Goal: Task Accomplishment & Management: Complete application form

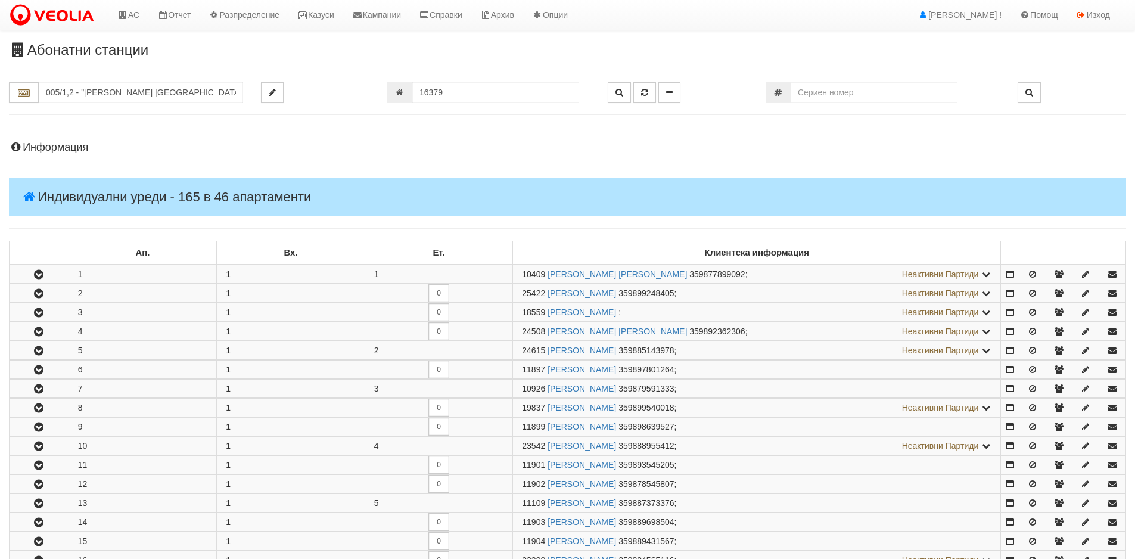
scroll to position [769, 0]
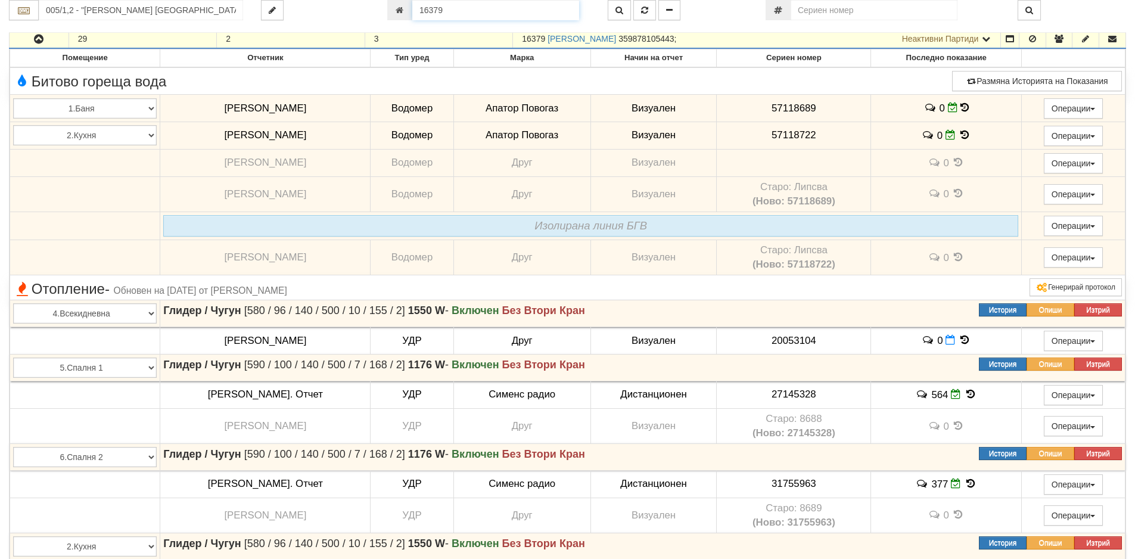
click at [456, 8] on input "16379" at bounding box center [495, 10] width 167 height 20
type input "21234"
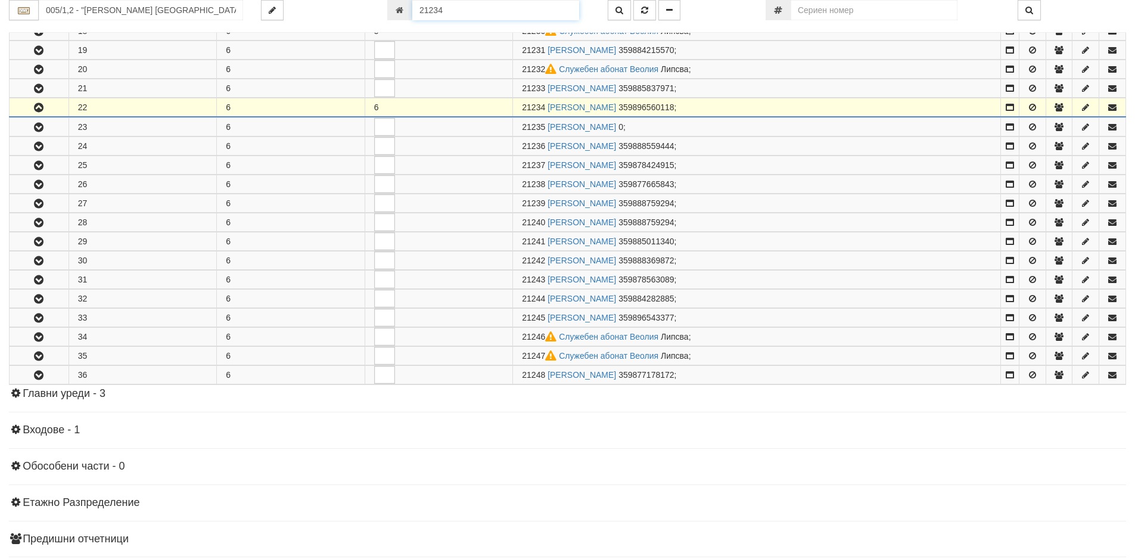
scroll to position [636, 0]
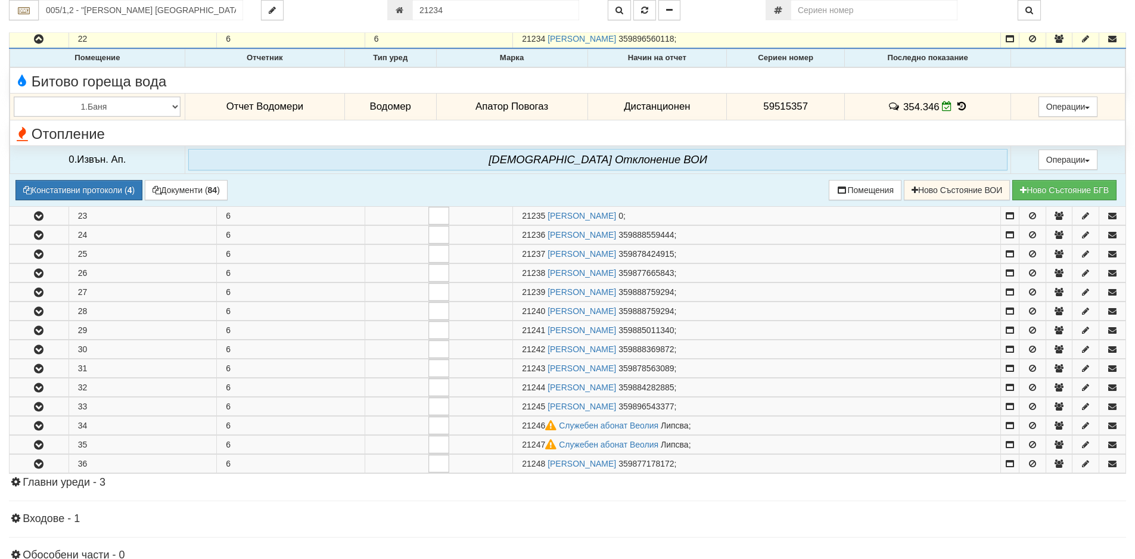
click at [955, 107] on icon at bounding box center [961, 106] width 13 height 10
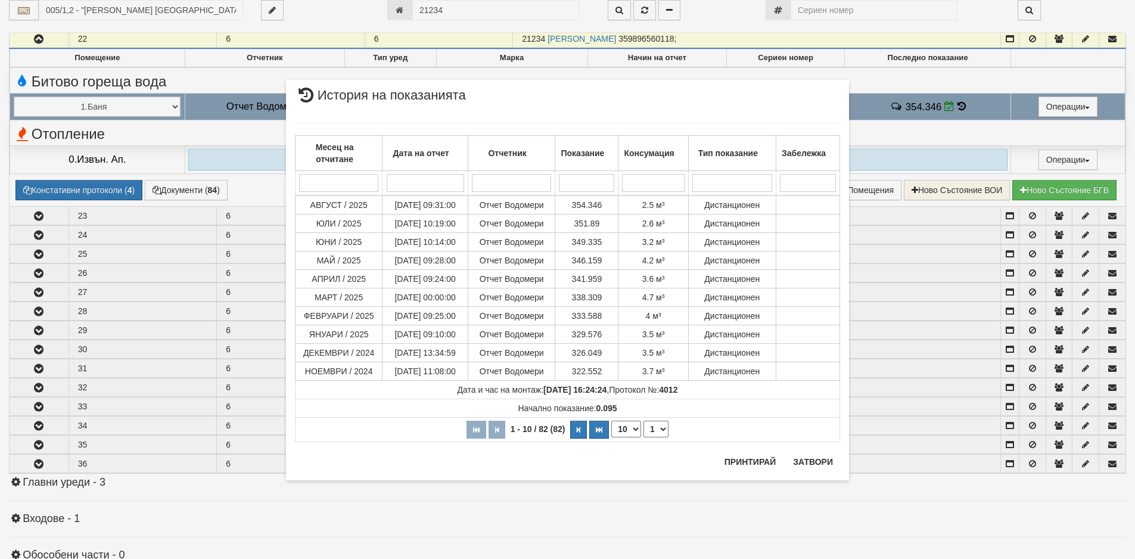
click at [636, 431] on select "10 20 30 40" at bounding box center [626, 429] width 30 height 17
select select "30"
click at [611, 437] on select "10 20 30 40" at bounding box center [626, 429] width 30 height 17
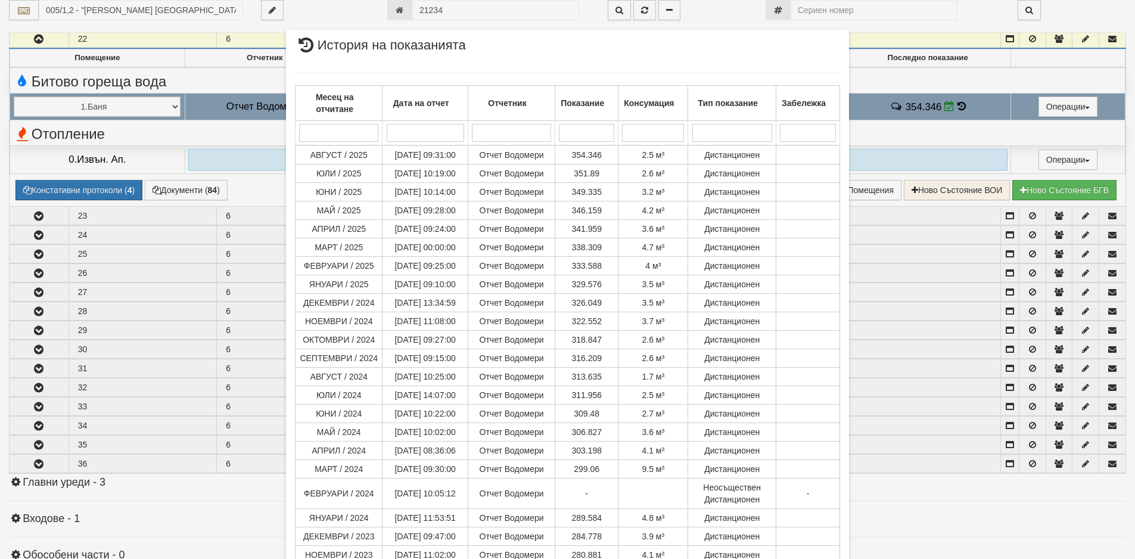
click at [920, 523] on div "× История на показанията Месец на отчитане Дата на отчет Отчетник Показание Кон…" at bounding box center [567, 279] width 1135 height 559
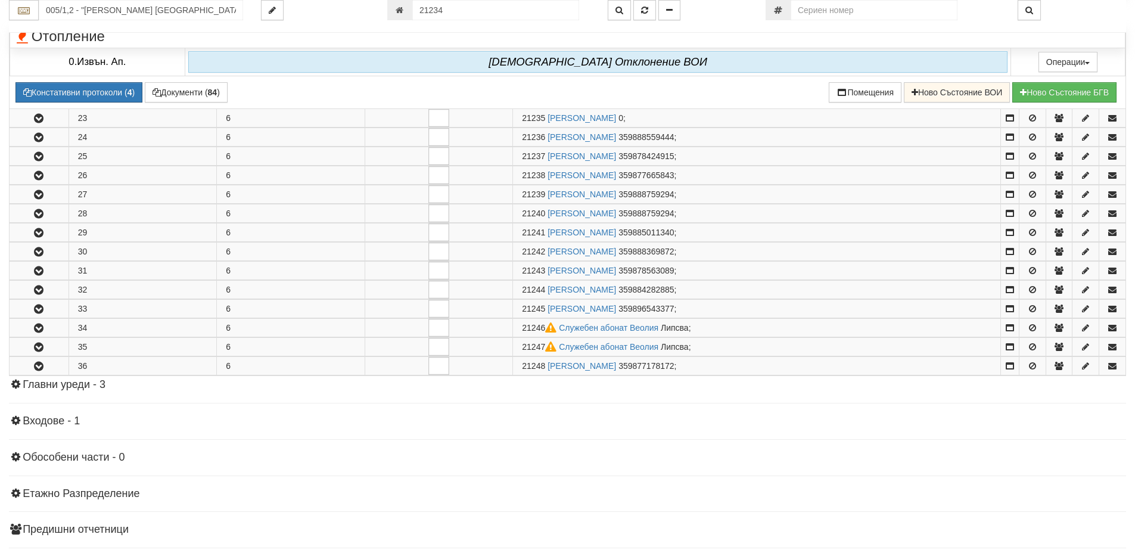
scroll to position [543, 0]
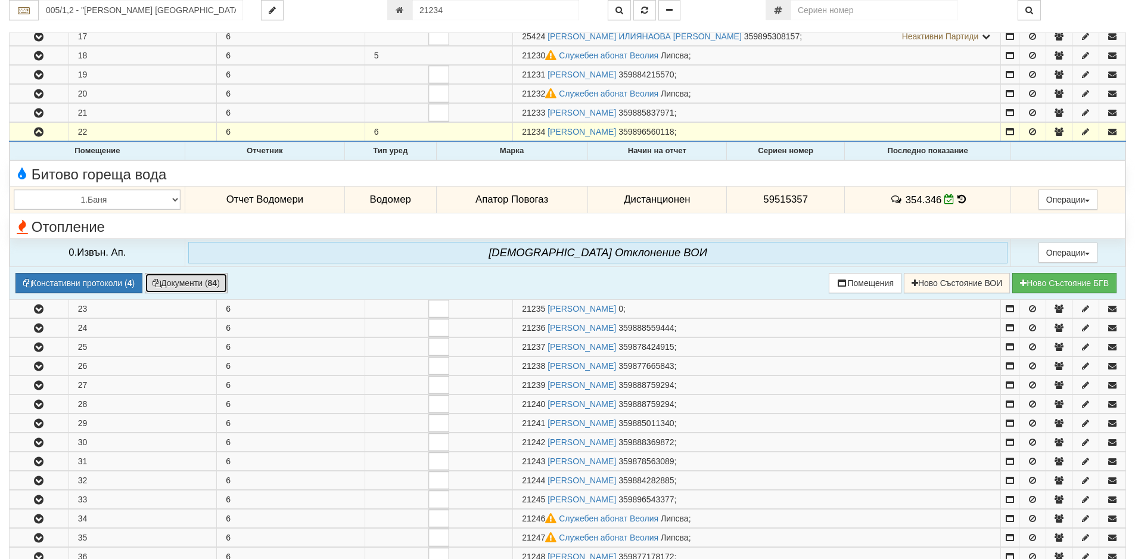
click at [175, 284] on button "Документи ( 84 )" at bounding box center [186, 283] width 83 height 20
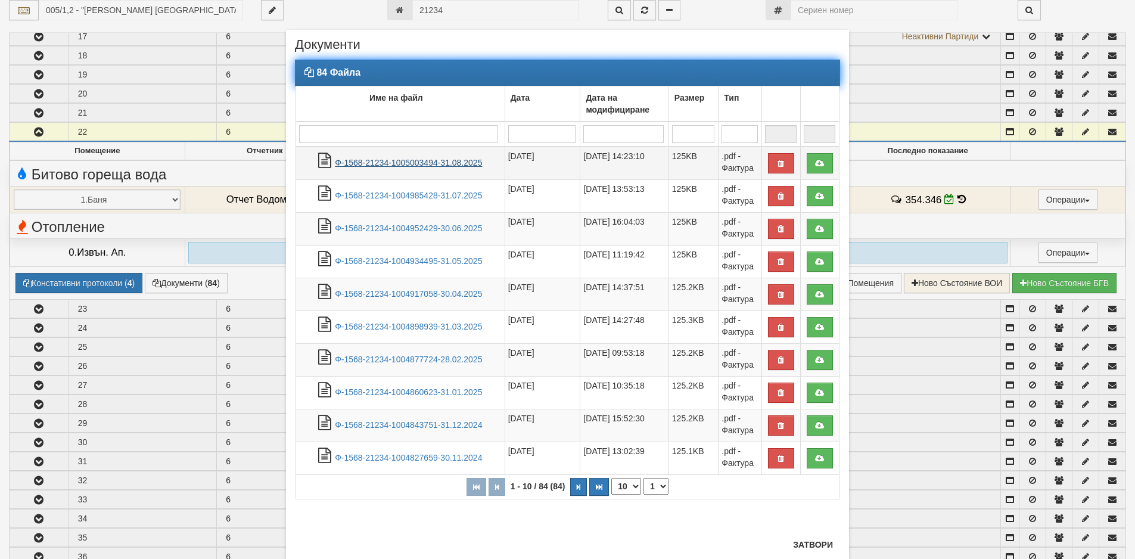
click at [399, 164] on link "Ф-1568-21234-1005003494-31.08.2025" at bounding box center [408, 163] width 147 height 10
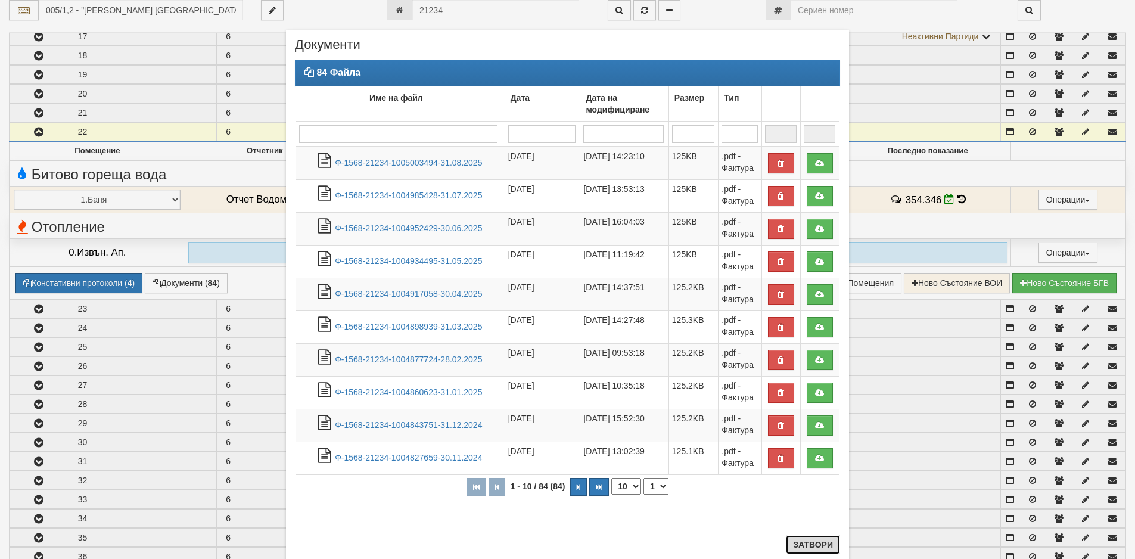
click at [805, 543] on button "Затвори" at bounding box center [813, 544] width 54 height 19
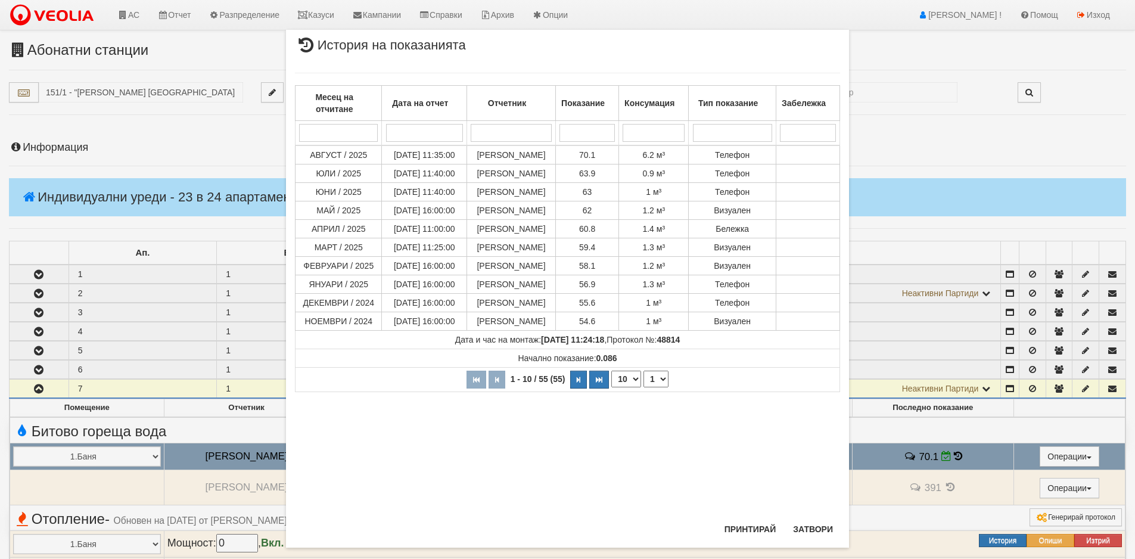
scroll to position [350, 0]
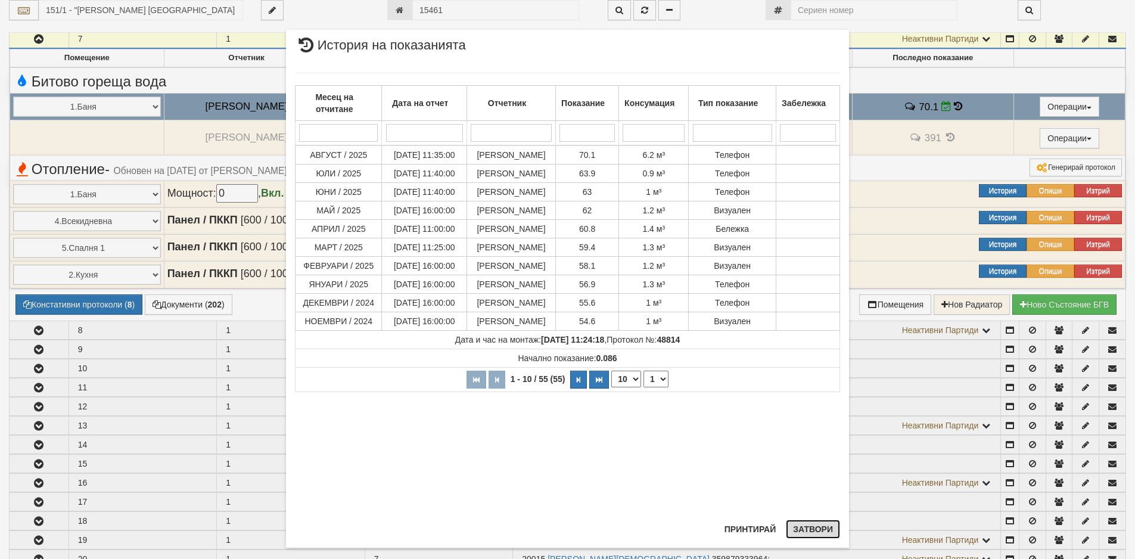
click at [813, 530] on button "Затвори" at bounding box center [813, 528] width 54 height 19
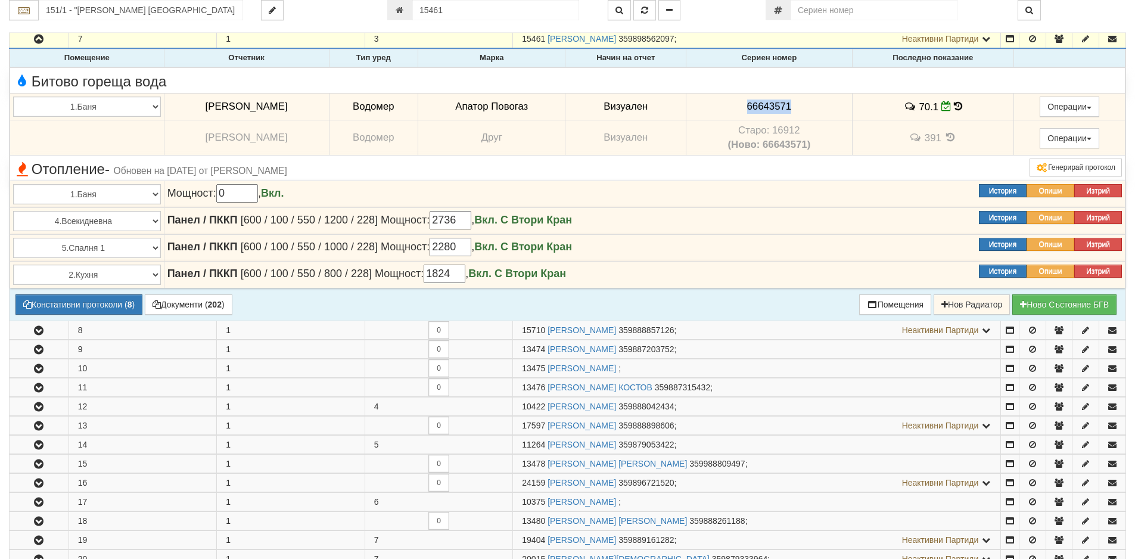
drag, startPoint x: 757, startPoint y: 106, endPoint x: 796, endPoint y: 106, distance: 39.9
click at [792, 106] on span "66643571" at bounding box center [769, 106] width 45 height 11
copy span "66643571"
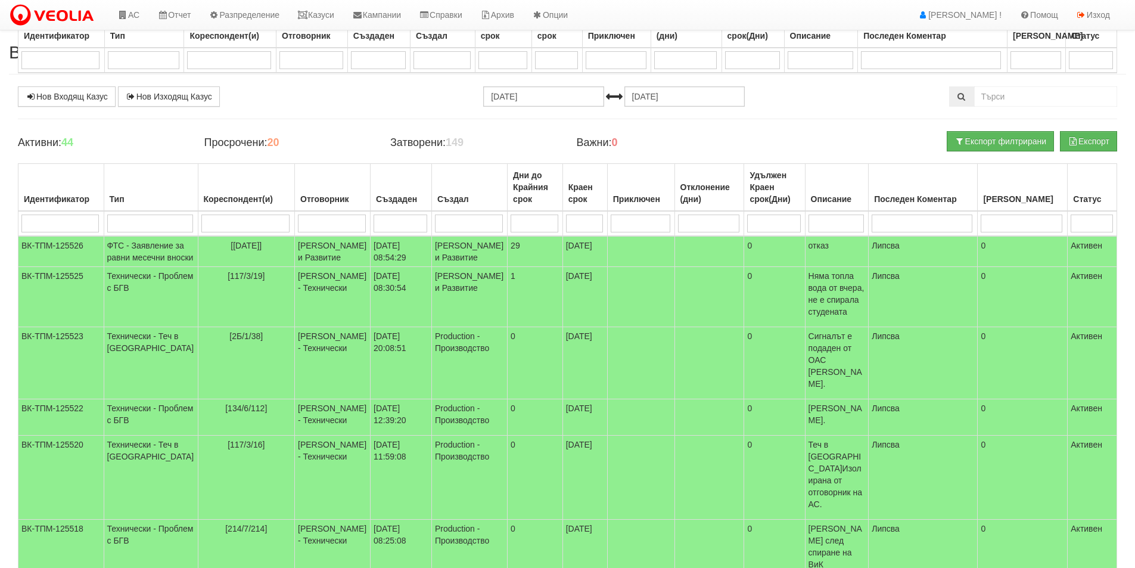
select select "40"
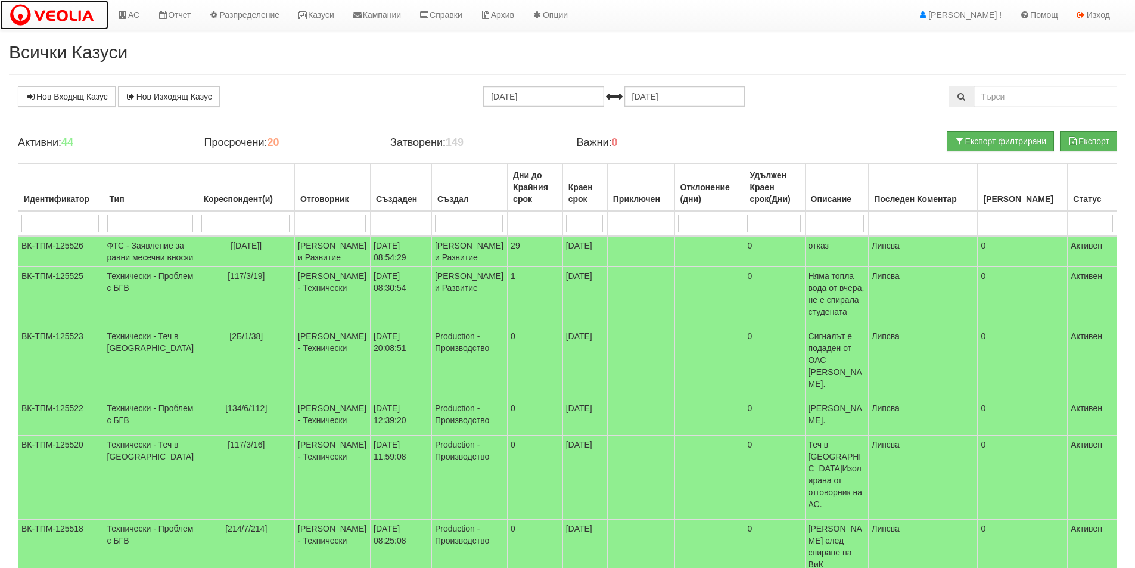
click at [64, 17] on img at bounding box center [54, 15] width 91 height 25
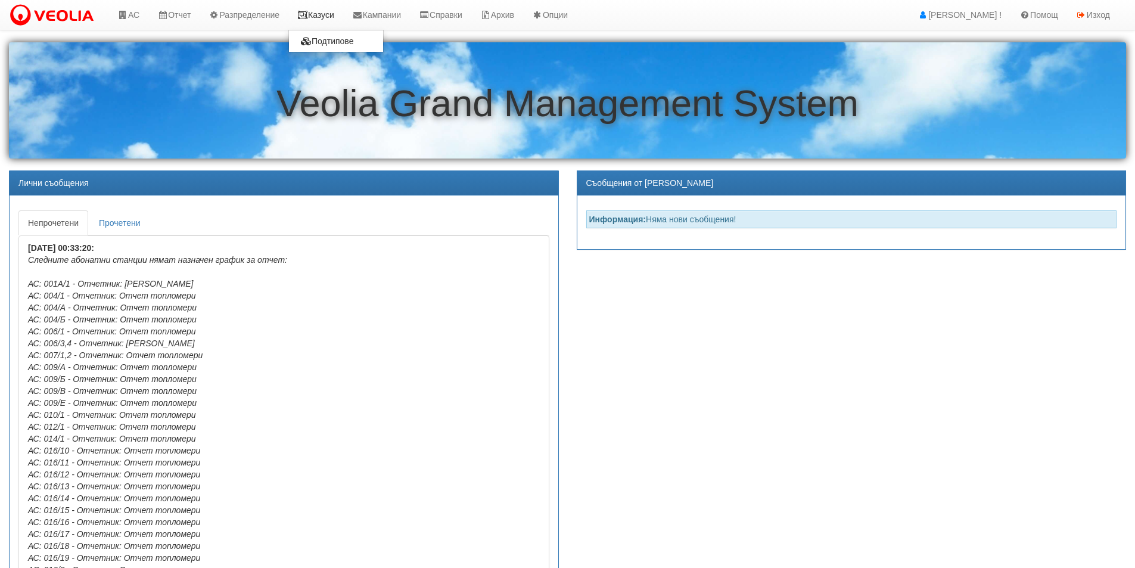
click at [327, 17] on link "Казуси" at bounding box center [315, 15] width 55 height 30
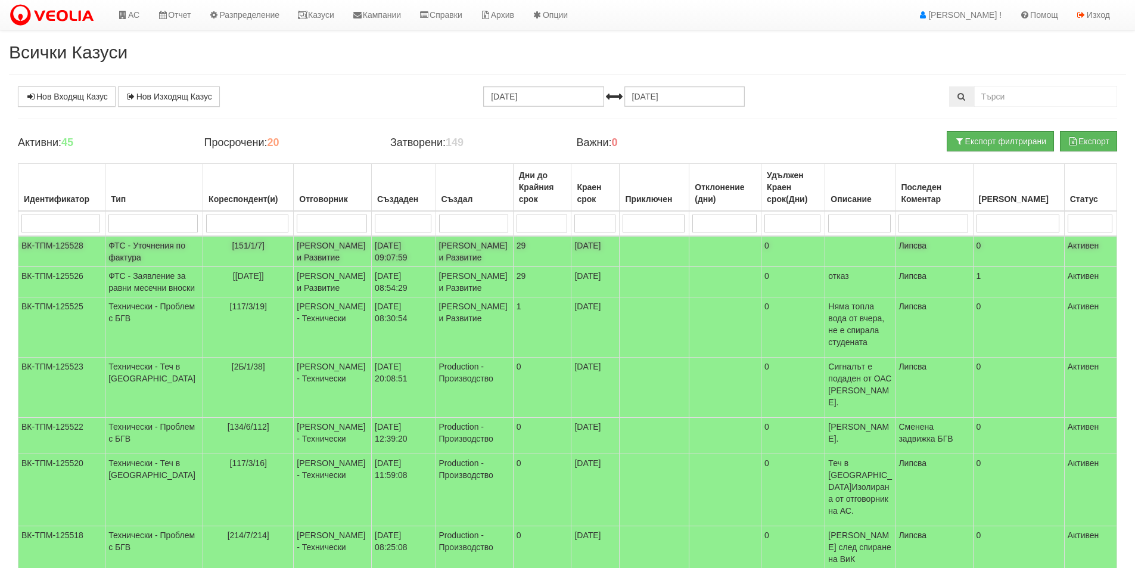
click at [129, 263] on td "ФТС - Уточнения по фактура" at bounding box center [154, 251] width 98 height 31
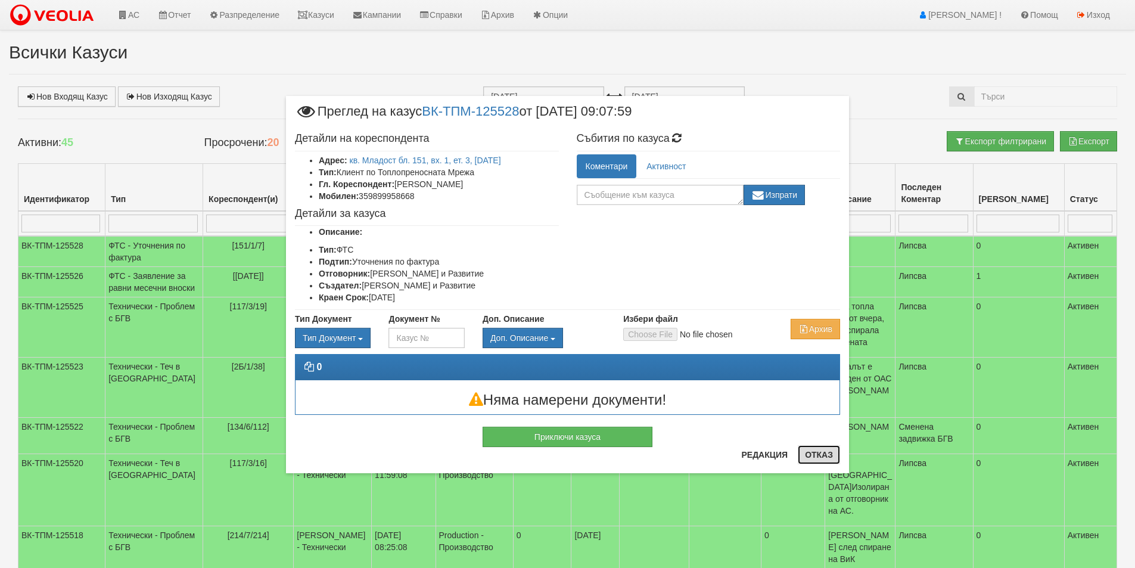
click at [818, 452] on button "Отказ" at bounding box center [819, 454] width 42 height 19
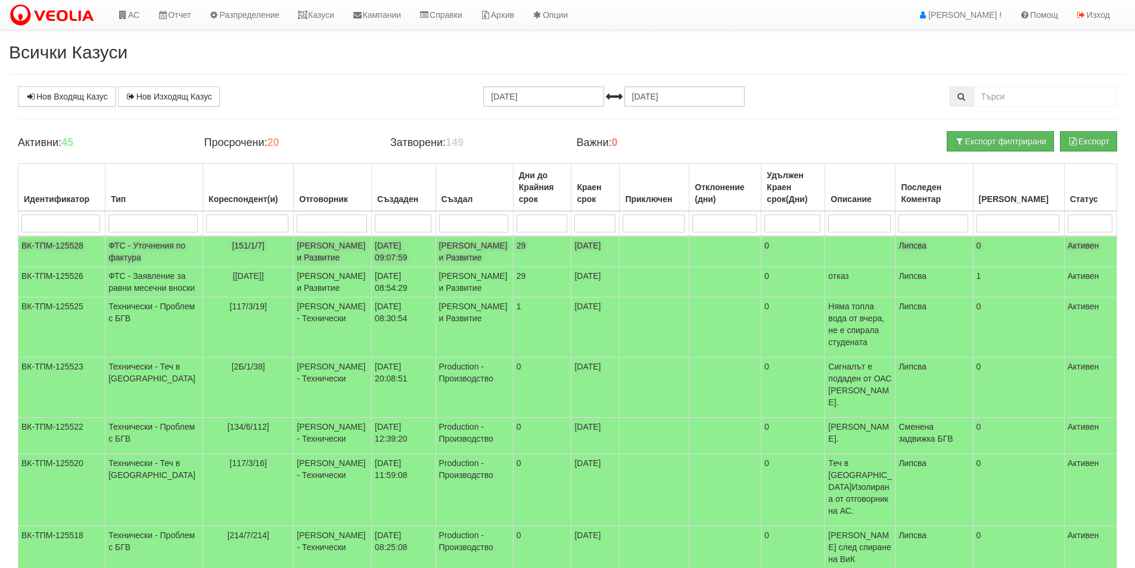
click at [129, 262] on td "ФТС - Уточнения по фактура" at bounding box center [154, 251] width 98 height 31
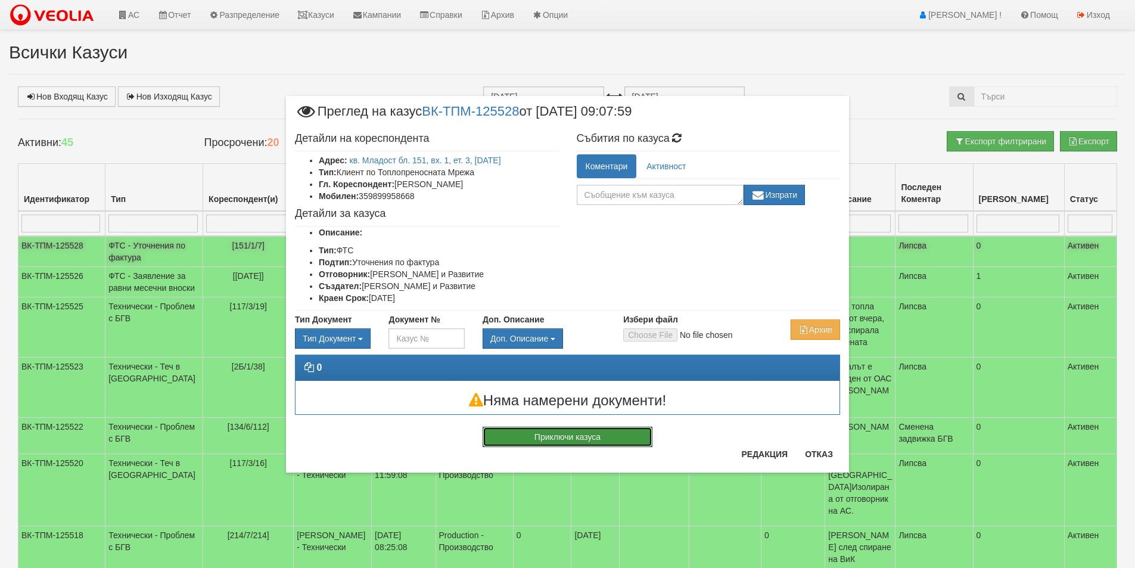
click at [509, 443] on button "Приключи казуса" at bounding box center [568, 437] width 170 height 20
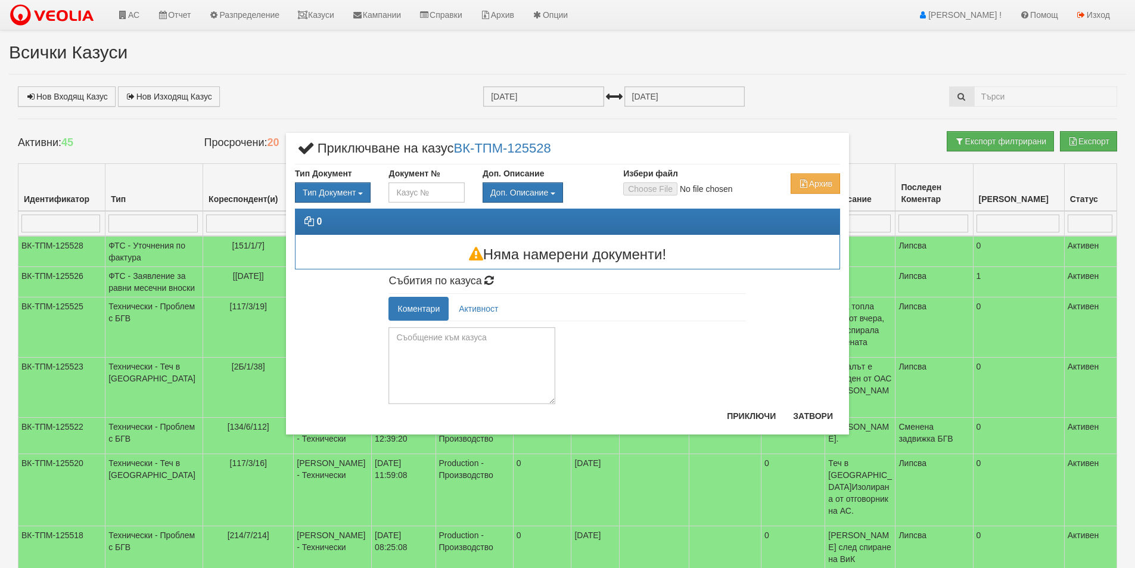
drag, startPoint x: 552, startPoint y: 372, endPoint x: 553, endPoint y: 428, distance: 56.6
click at [553, 428] on div "× Приключване на казус ВК-ТПМ-125528 Тип Документ Тип Документ П М ЗСП ОК СМПТ" at bounding box center [567, 283] width 563 height 301
click at [403, 342] on textarea at bounding box center [471, 365] width 167 height 77
click at [428, 348] on textarea "Здравейте, За м.08,2025 г." at bounding box center [471, 365] width 167 height 77
click at [459, 349] on textarea "Здравейте, За м.08.2025 г." at bounding box center [471, 365] width 167 height 77
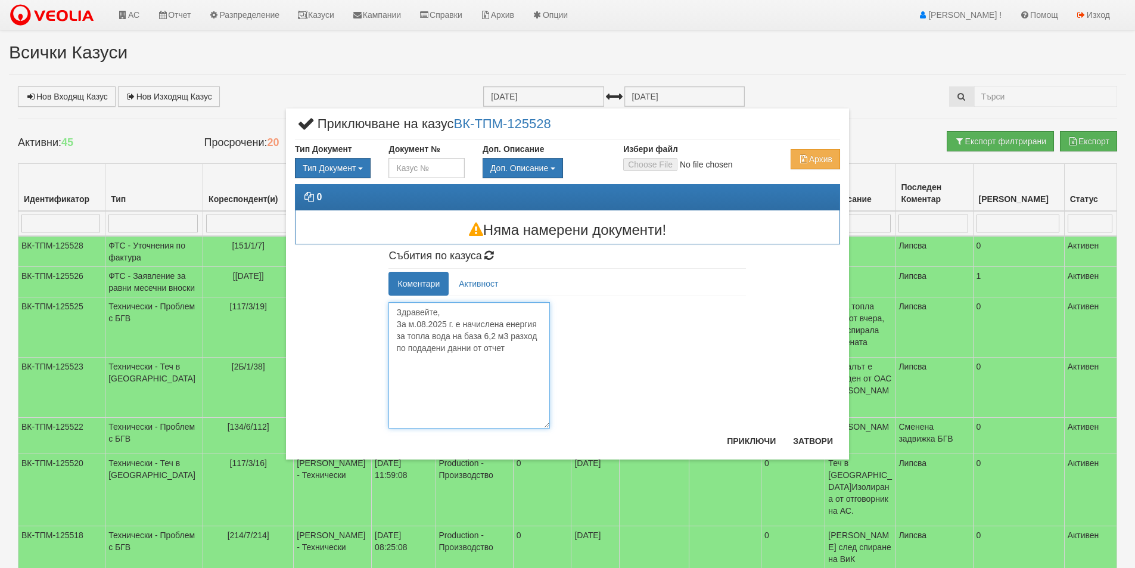
drag, startPoint x: 553, startPoint y: 400, endPoint x: 547, endPoint y: 450, distance: 49.7
click at [547, 450] on div "× Приключване на казус ВК-ТПМ-125528 Тип Документ Тип Документ П М ЗСП ОК СМПТ" at bounding box center [567, 283] width 563 height 351
click at [506, 348] on textarea "Здравейте, За м.08.2025 г. е начислена енергия за топла вода на база 6,2 м3 раз…" at bounding box center [468, 365] width 161 height 126
click at [505, 359] on textarea "Здравейте, За м.08.2025 г. е начислена енергия за топла вода на база 6,2 м3 раз…" at bounding box center [468, 365] width 161 height 126
click at [536, 334] on textarea "Здравейте, За м.08.2025 г. е начислена енергия за топла вода на база 6,2 м3 раз…" at bounding box center [468, 365] width 161 height 126
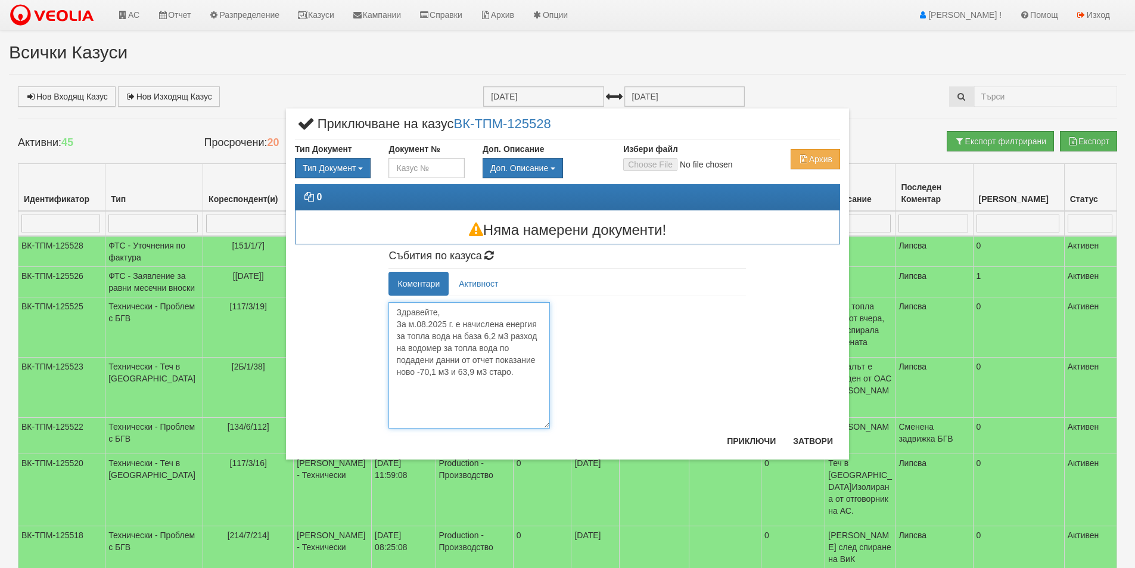
click at [505, 323] on textarea "Здравейте, За м.08.2025 г. е начислена енергия за топла вода на база 6,2 м3 раз…" at bounding box center [468, 365] width 161 height 126
drag, startPoint x: 431, startPoint y: 338, endPoint x: 484, endPoint y: 335, distance: 53.1
click at [484, 335] on textarea "Здравейте, За м.08.2025 г. е начислена топлинна енергия за топла вода на база 6…" at bounding box center [468, 365] width 161 height 126
click at [526, 334] on textarea "Здравейте, За м.08.2025 г. е начислена топлинна енергия на база 6,2 м3 разход н…" at bounding box center [468, 365] width 161 height 126
click at [433, 348] on textarea "Здравейте, За м.08.2025 г. е начислена топлинна енергия на база 6,2 м3 разход о…" at bounding box center [468, 365] width 161 height 126
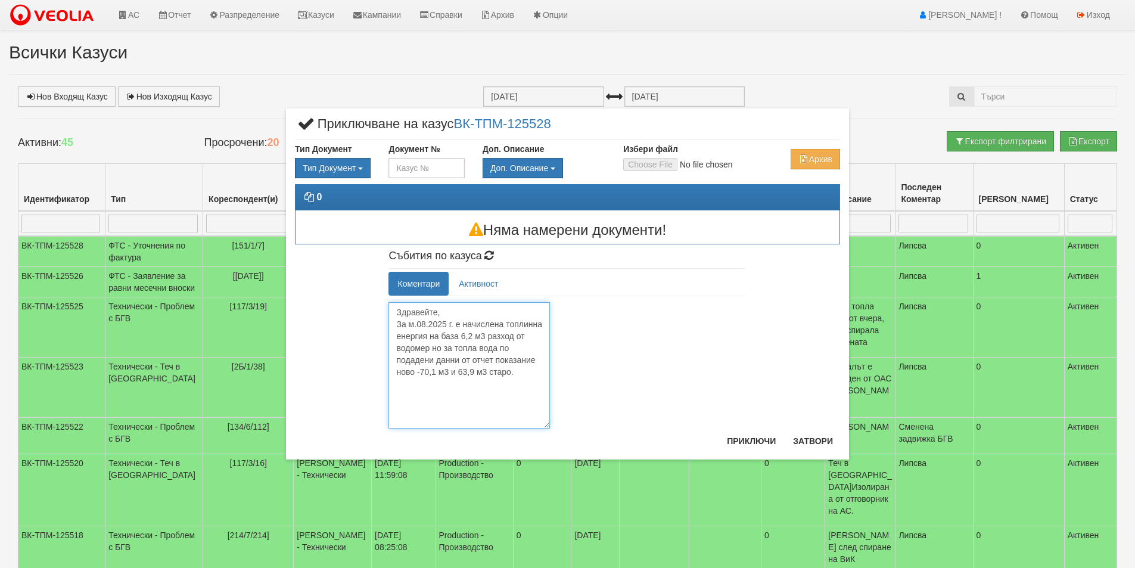
paste textarea "66643571"
click at [427, 383] on textarea "Здравейте, За м.08.2025 г. е начислена топлинна енергия на база 6,2 м3 разход о…" at bounding box center [468, 365] width 161 height 126
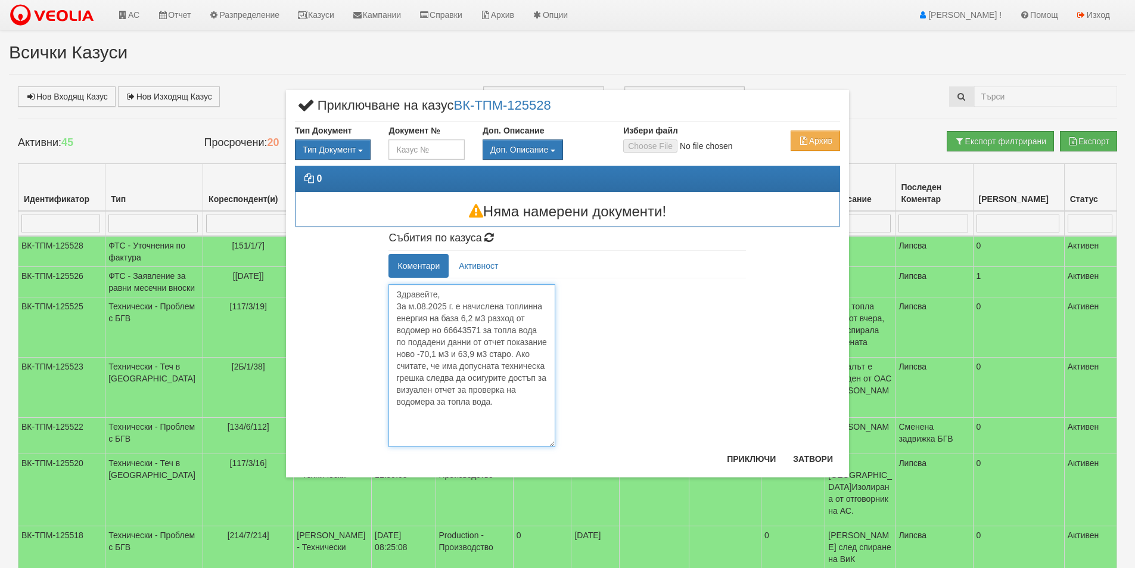
drag, startPoint x: 546, startPoint y: 427, endPoint x: 555, endPoint y: 463, distance: 37.4
click at [555, 463] on div "× Приключване на казус ВК-ТПМ-125528 Тип Документ Тип Документ П М ЗСП ОК СМПТ" at bounding box center [567, 283] width 563 height 387
click at [468, 377] on textarea "Здравейте, За м.08.2025 г. е начислена топлинна енергия на база 6,2 м3 разход о…" at bounding box center [471, 365] width 167 height 163
drag, startPoint x: 540, startPoint y: 379, endPoint x: 547, endPoint y: 379, distance: 6.6
click at [547, 379] on textarea "Здравейте, За м.08.2025 г. е начислена топлинна енергия на база 6,2 м3 разход о…" at bounding box center [471, 365] width 167 height 163
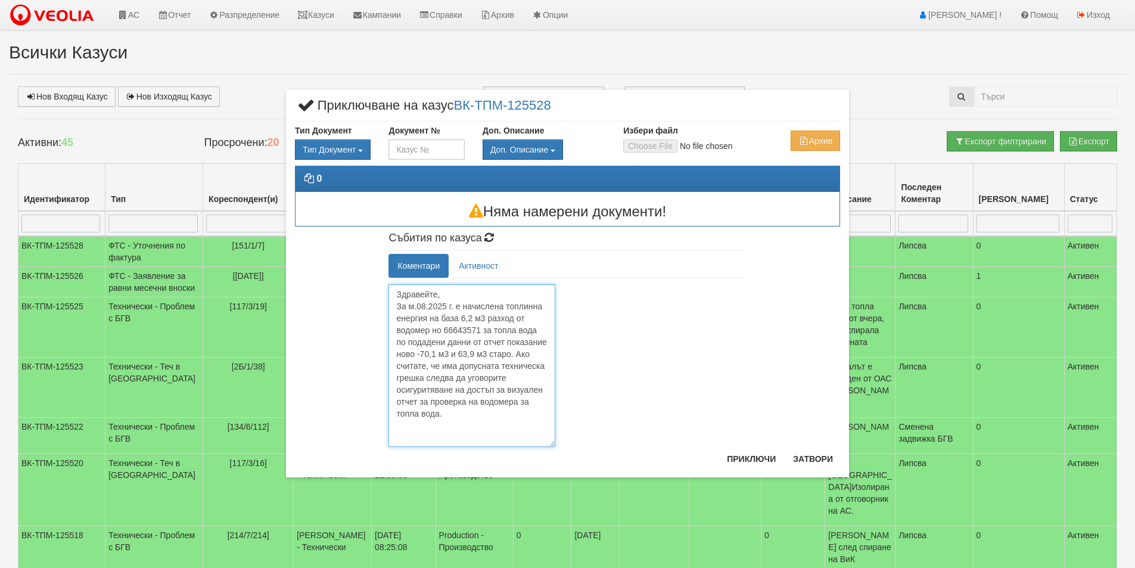
drag, startPoint x: 418, startPoint y: 404, endPoint x: 428, endPoint y: 404, distance: 10.1
click at [428, 404] on textarea "Здравейте, За м.08.2025 г. е начислена топлинна енергия на база 6,2 м3 разход о…" at bounding box center [471, 365] width 167 height 163
click at [399, 308] on textarea "Здравейте, За м.08.2025 г. е начислена топлинна енергия на база 6,2 м3 разход о…" at bounding box center [471, 365] width 167 height 163
type textarea "Здравейте, За м.08.2025 г. е начислена топлинна енергия на база 6,2 м3 разход о…"
click at [397, 304] on textarea "Здравейте, За м.08.2025 г. е начислена топлинна енергия на база 6,2 м3 разход о…" at bounding box center [471, 365] width 167 height 163
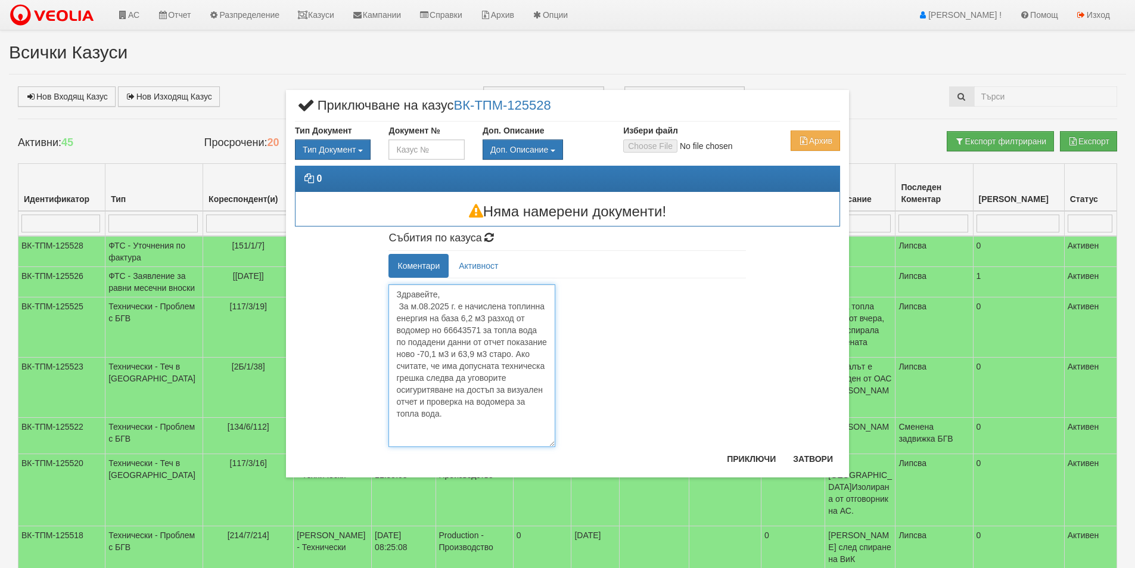
click at [516, 353] on textarea "Здравейте, За м.08.2025 г. е начислена топлинна енергия на база 6,2 м3 разход о…" at bounding box center [471, 365] width 167 height 163
click at [472, 378] on textarea "Здравейте, За м.08.2025 г. е начислена топлинна енергия на база 6,2 м3 разход о…" at bounding box center [471, 365] width 167 height 163
drag, startPoint x: 502, startPoint y: 390, endPoint x: 512, endPoint y: 391, distance: 9.5
click at [512, 391] on textarea "Здравейте, За м.08.2025 г. е начислена топлинна енергия на база 6,2 м3 разход о…" at bounding box center [471, 365] width 167 height 163
drag, startPoint x: 437, startPoint y: 402, endPoint x: 501, endPoint y: 401, distance: 64.3
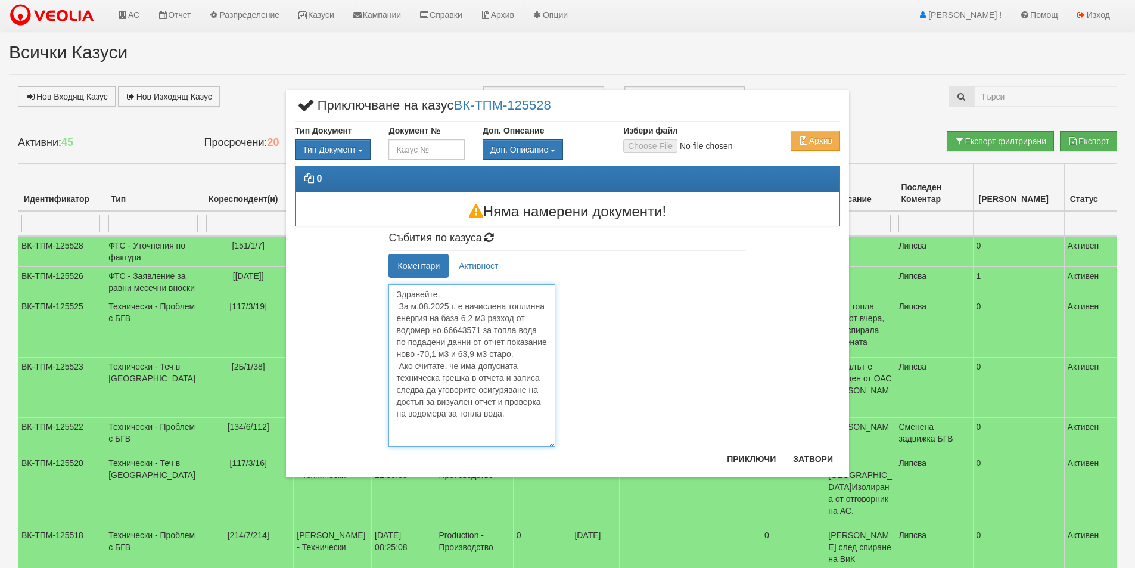
click at [501, 401] on textarea "Здравейте, За м.08.2025 г. е начислена топлинна енергия на база 6,2 м3 разход о…" at bounding box center [471, 365] width 167 height 163
click at [537, 377] on textarea "Здравейте, За м.08.2025 г. е начислена топлинна енергия на база 6,2 м3 разход о…" at bounding box center [471, 365] width 167 height 163
type textarea "Здравейте, За м.08.2025 г. е начислена топлинна енергия на база 6,2 м3 разход о…"
click at [738, 460] on button "Приключи" at bounding box center [751, 458] width 63 height 19
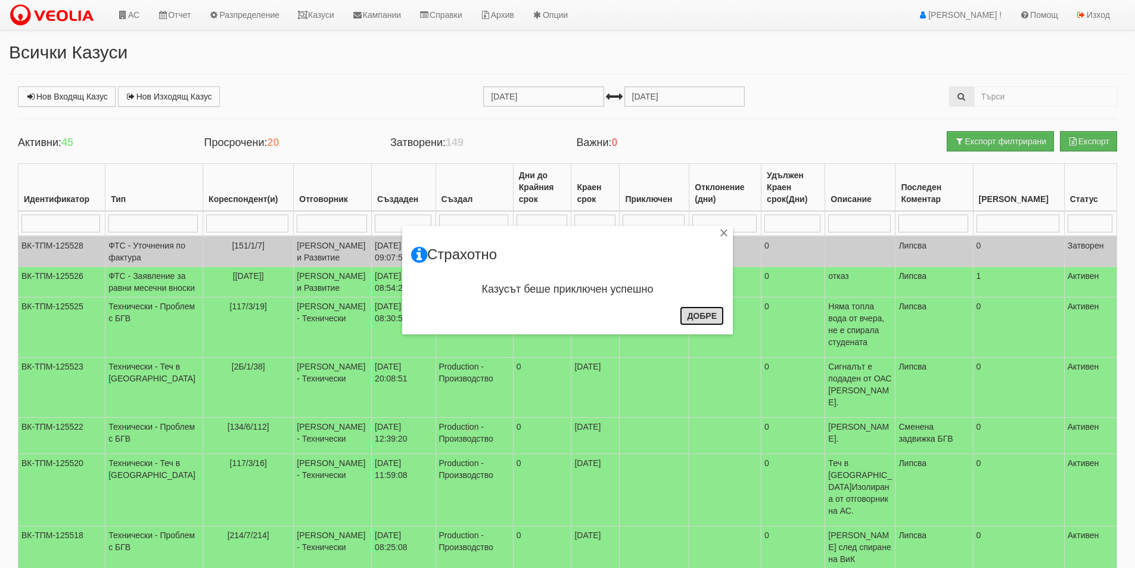
click at [697, 318] on button "Добре" at bounding box center [702, 315] width 44 height 19
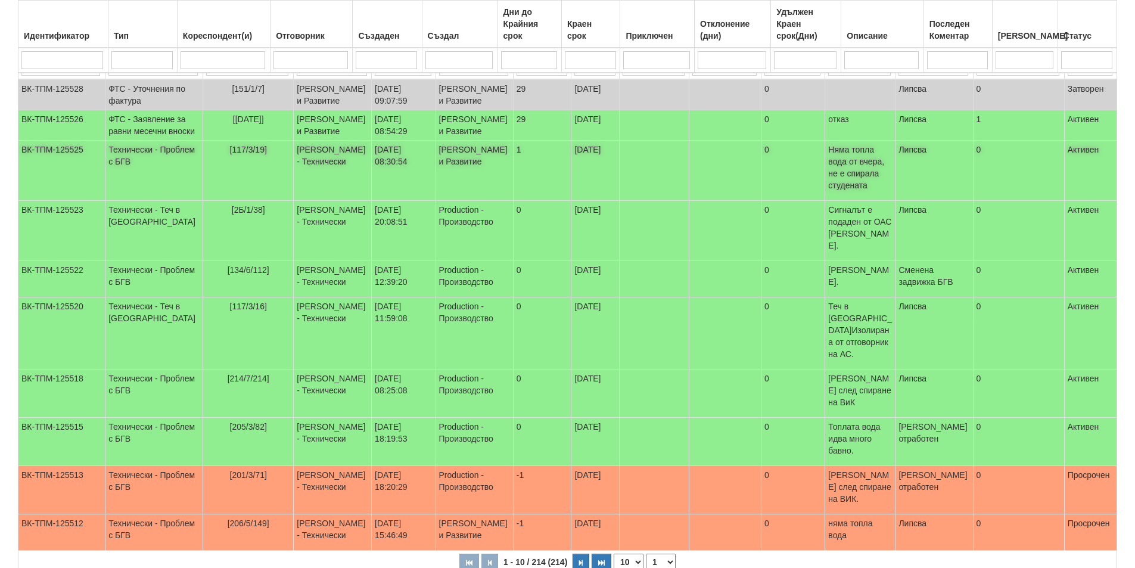
scroll to position [173, 0]
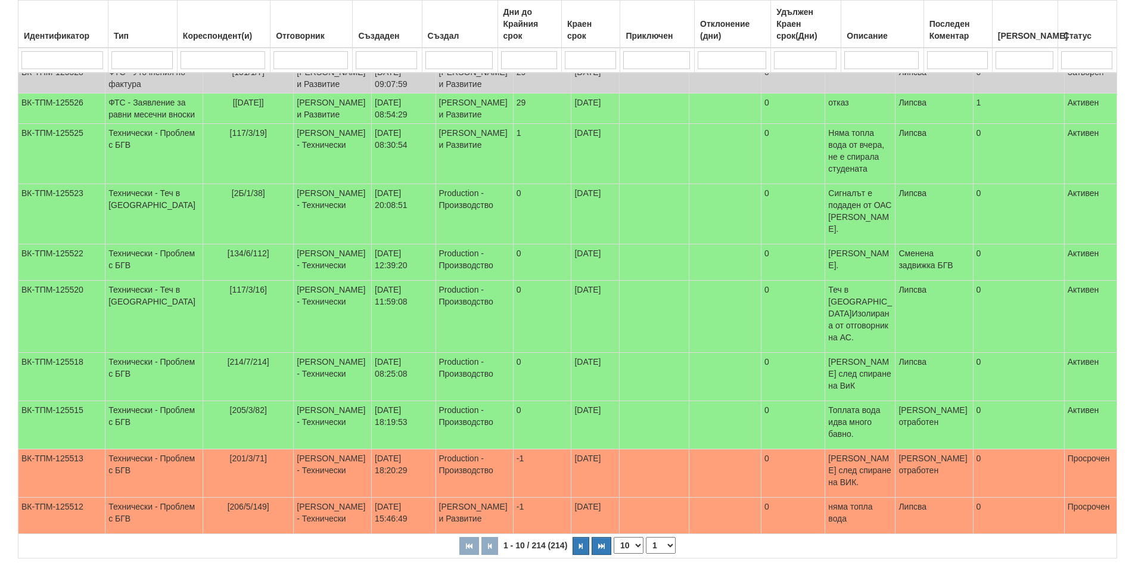
click at [636, 537] on select "10 20 30 40" at bounding box center [629, 545] width 30 height 17
select select "40"
click at [616, 553] on select "10 20 30 40" at bounding box center [629, 545] width 30 height 17
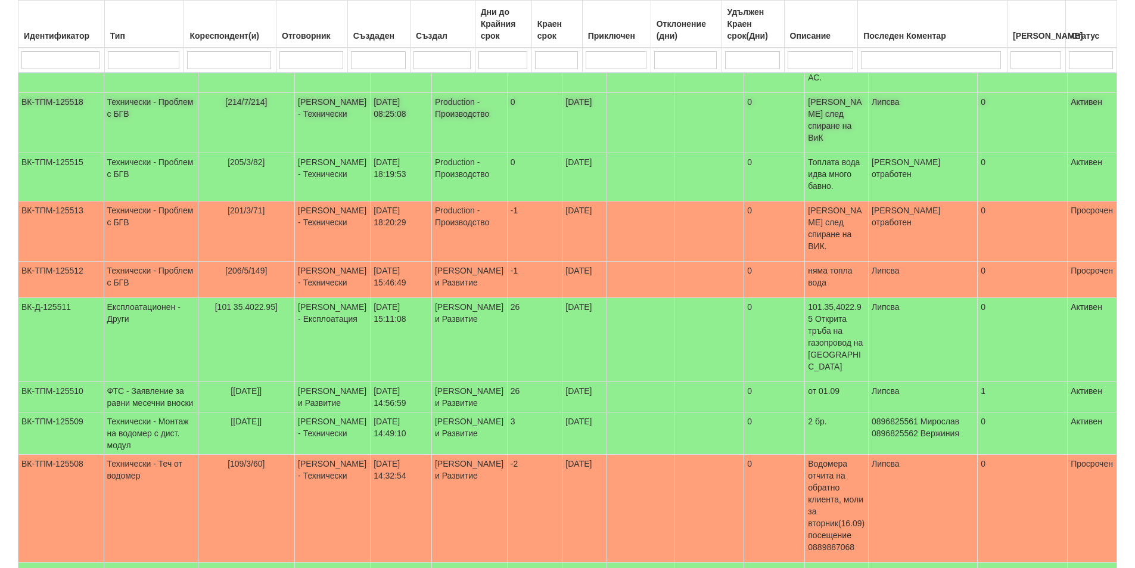
scroll to position [471, 0]
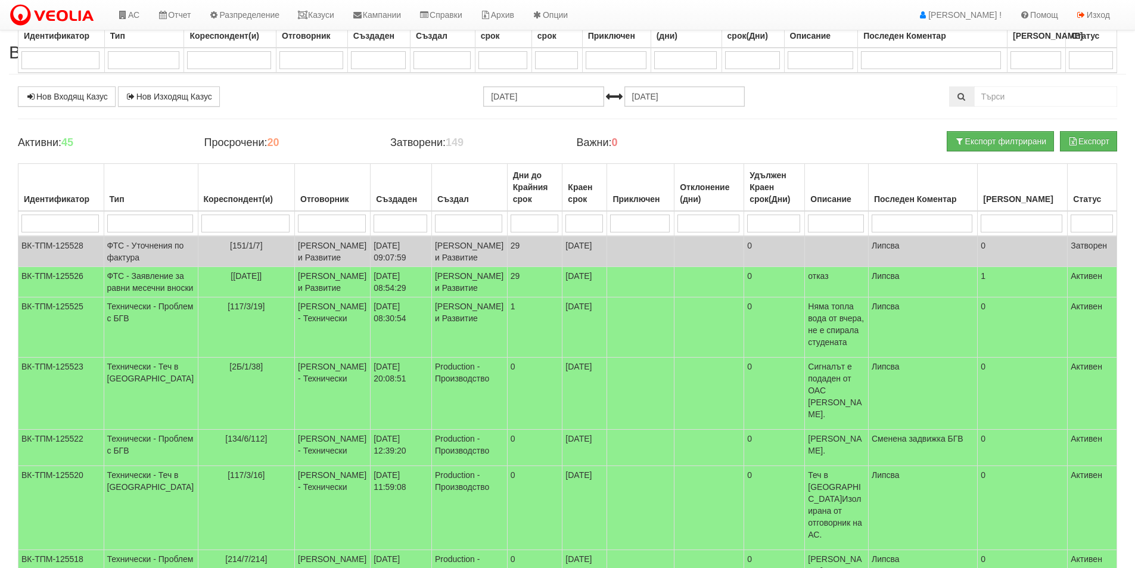
select select "40"
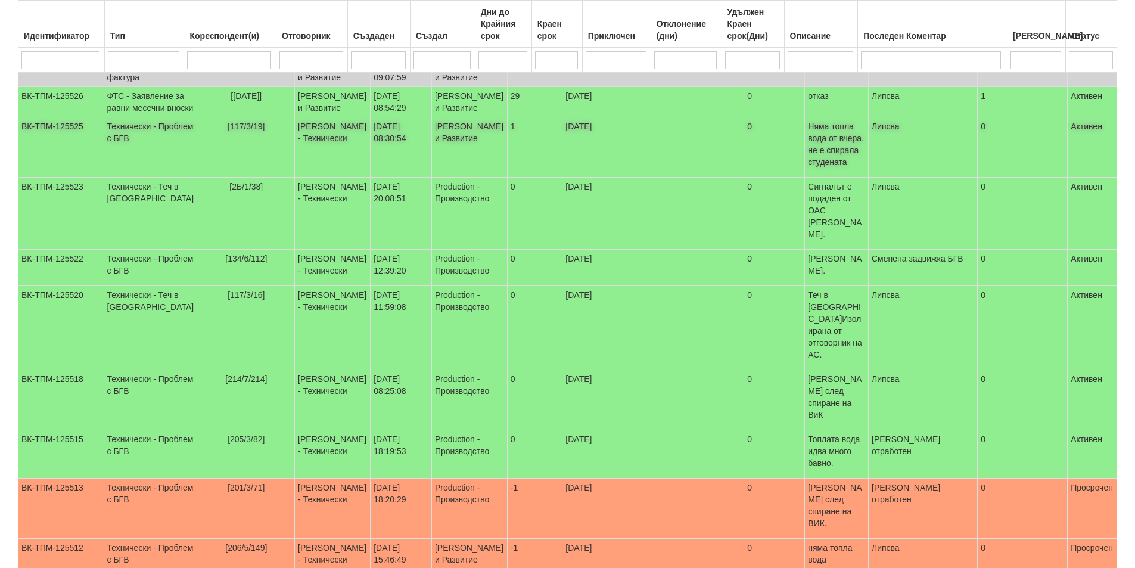
scroll to position [114, 0]
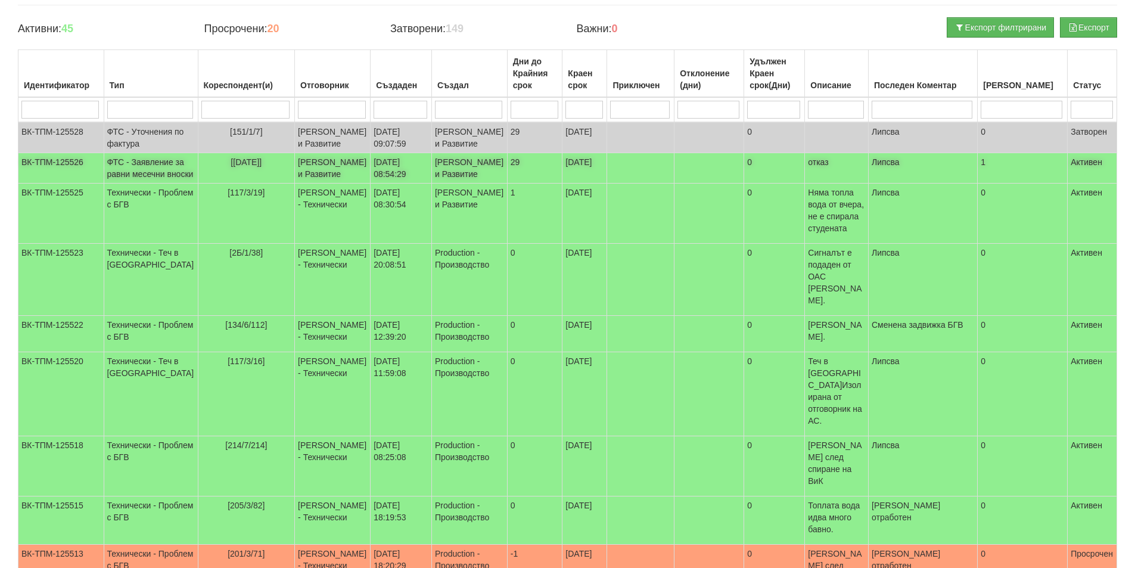
click at [127, 183] on td "ФТС - Заявление за равни месечни вноски" at bounding box center [151, 168] width 94 height 30
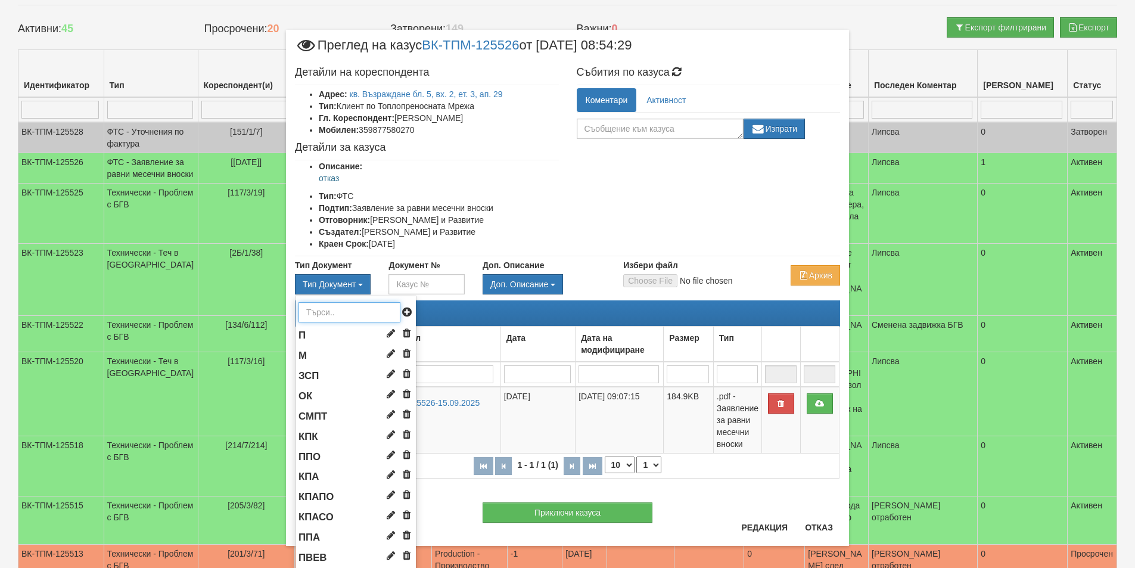
click at [304, 316] on input "text" at bounding box center [349, 312] width 102 height 20
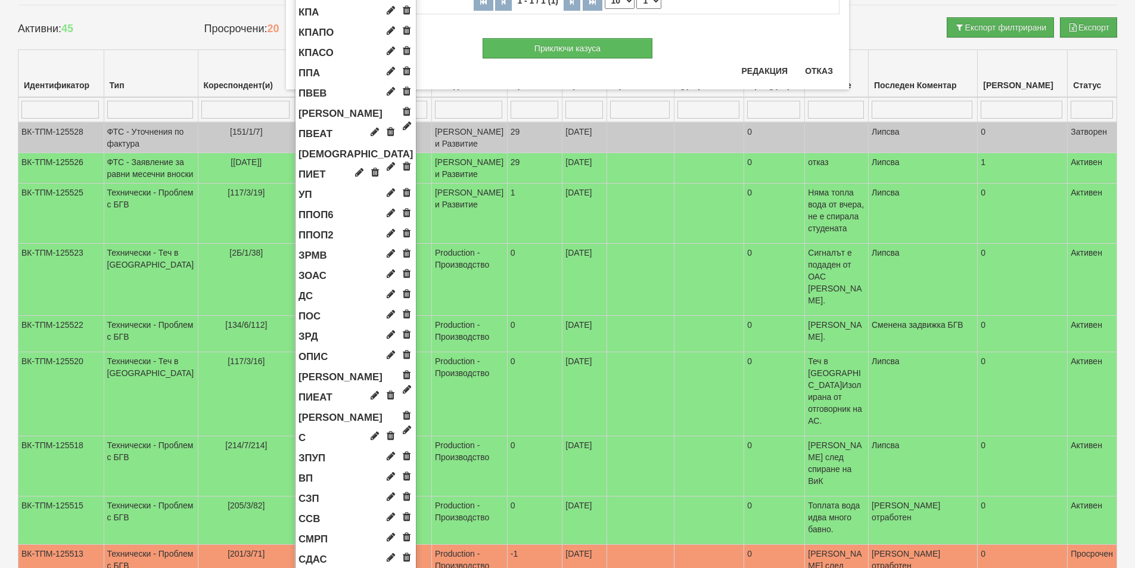
scroll to position [469, 0]
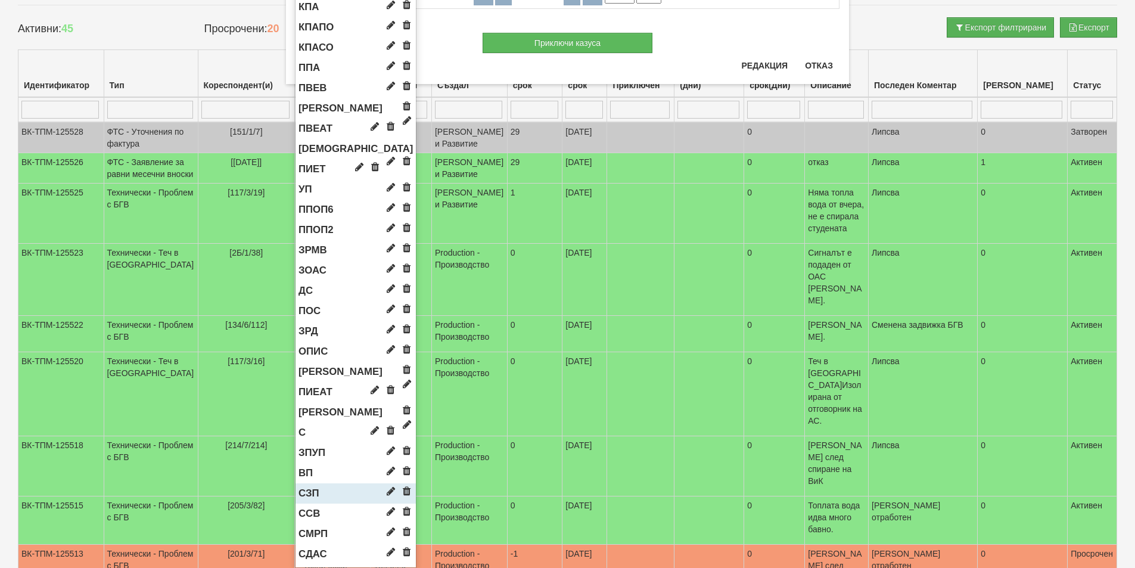
type input "с"
click at [300, 492] on span "СЗП" at bounding box center [308, 492] width 20 height 11
click at [314, 490] on span "СЗП" at bounding box center [308, 492] width 20 height 11
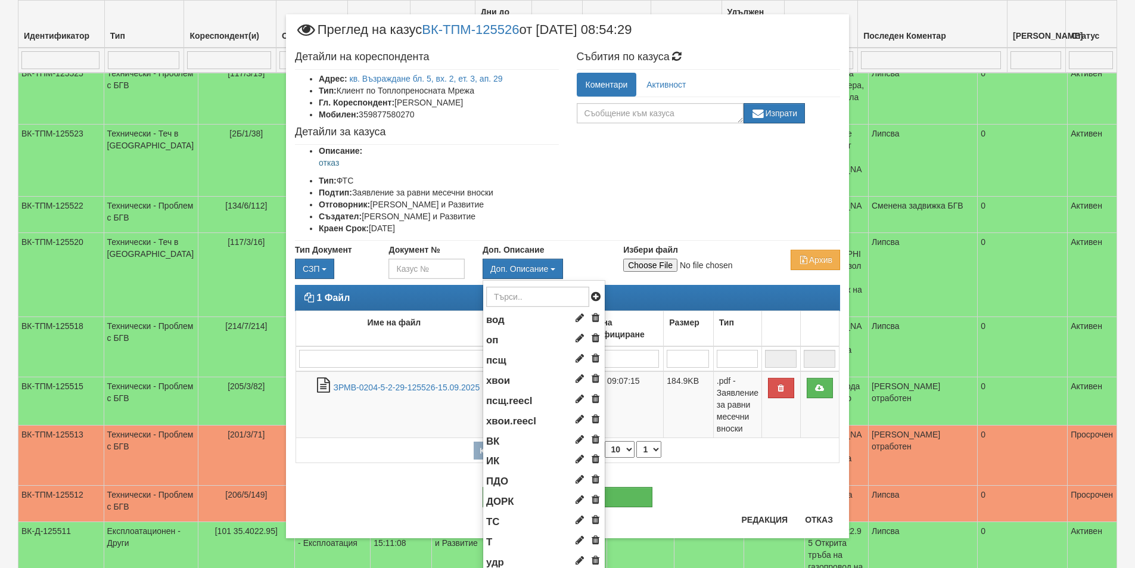
scroll to position [44, 0]
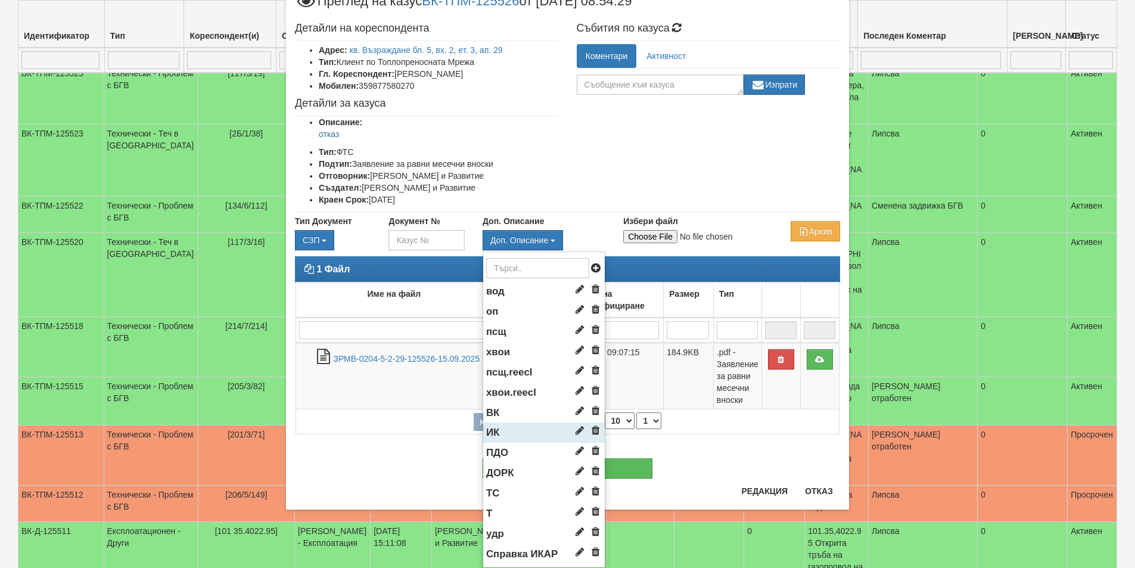
click at [497, 432] on li "ИК" at bounding box center [544, 432] width 122 height 20
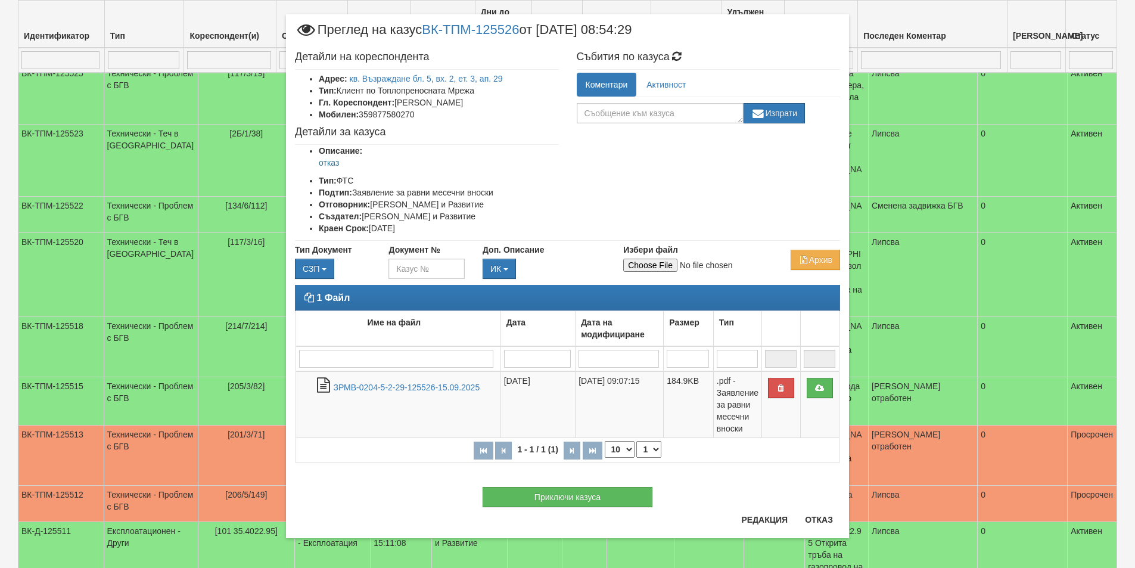
scroll to position [15, 0]
click at [643, 265] on input "Избери файл" at bounding box center [702, 265] width 158 height 13
type input "C:\fakepath\spravkaAbonat16379 otkaz 5-2-29.pdf"
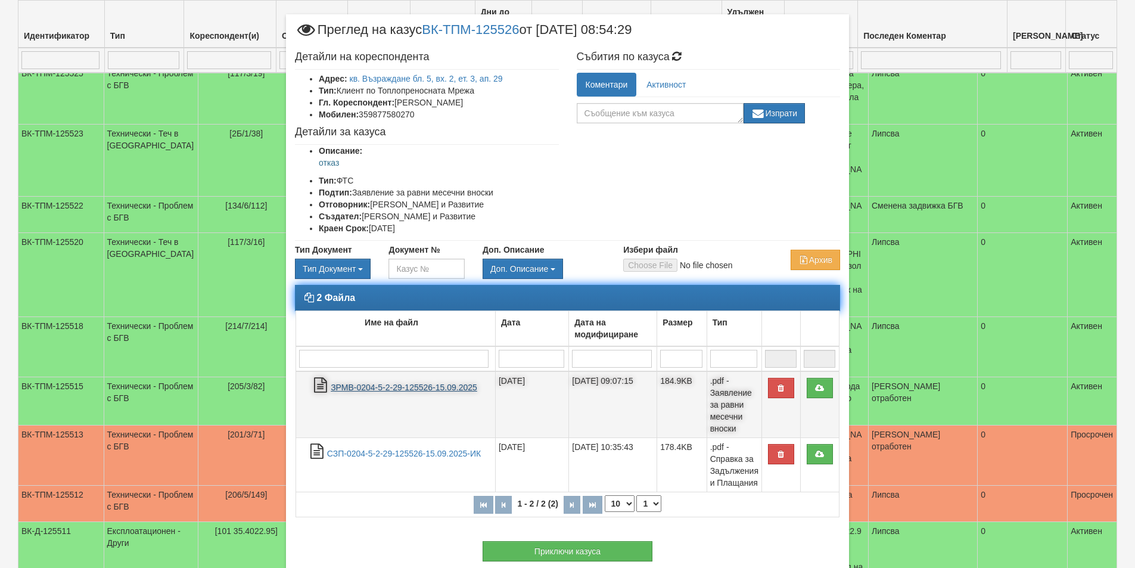
click at [369, 390] on link "ЗРМВ-0204-5-2-29-125526-15.09.2025" at bounding box center [404, 387] width 147 height 10
click at [344, 384] on link "ЗРМВ-0204-5-2-29-125526-15.09.2025" at bounding box center [404, 387] width 147 height 10
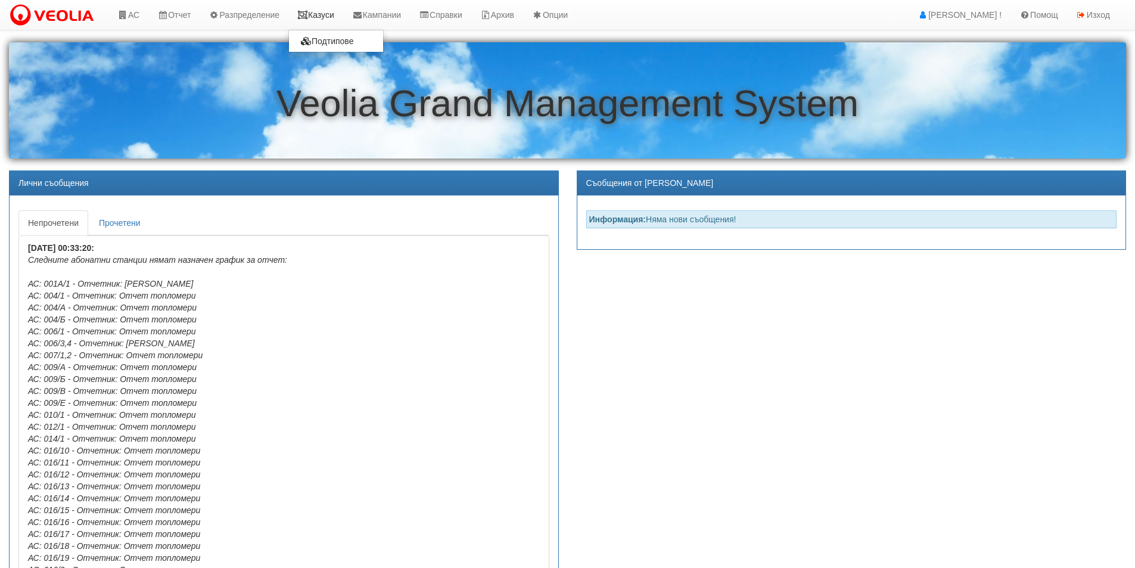
click at [327, 15] on link "Казуси" at bounding box center [315, 15] width 55 height 30
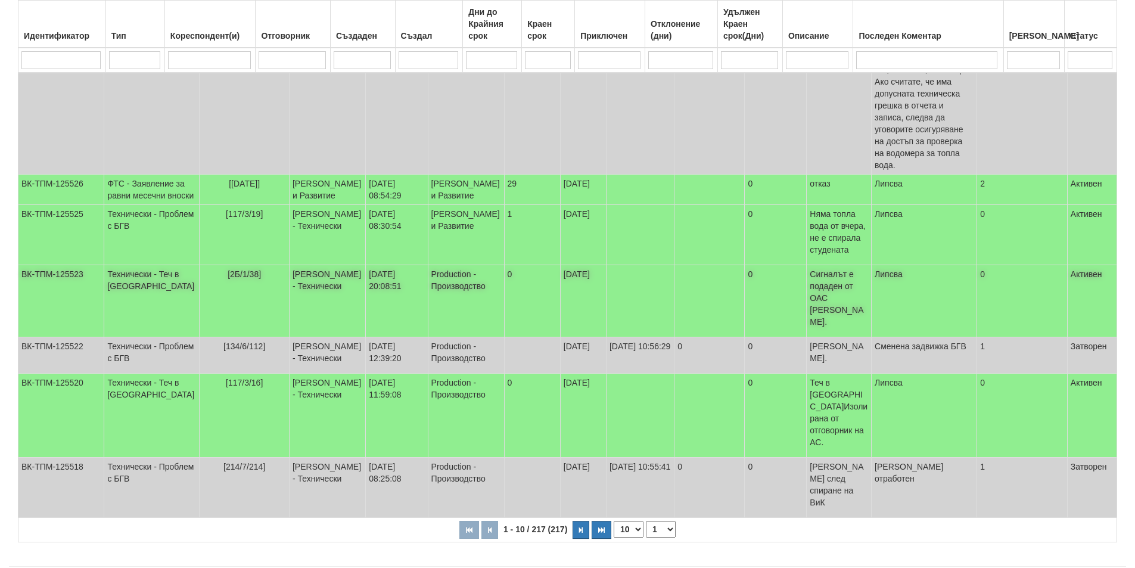
scroll to position [357, 0]
drag, startPoint x: 637, startPoint y: 509, endPoint x: 633, endPoint y: 521, distance: 11.9
click at [637, 519] on select "10 20 30 40" at bounding box center [629, 527] width 30 height 17
select select "40"
click at [616, 536] on select "10 20 30 40" at bounding box center [629, 527] width 30 height 17
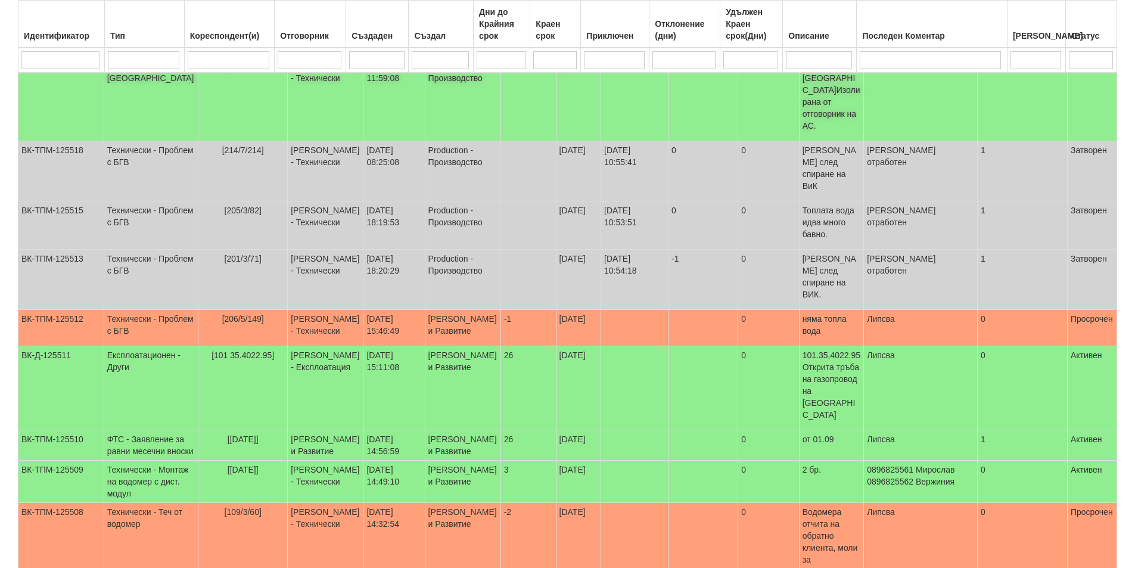
scroll to position [715, 0]
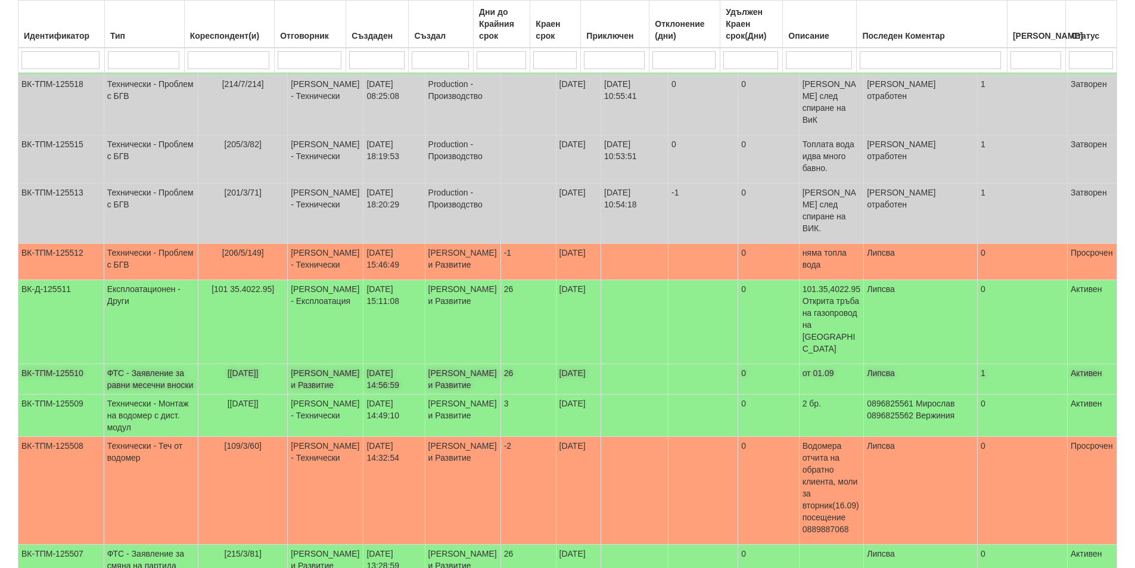
click at [127, 364] on td "ФТС - Заявление за равни месечни вноски" at bounding box center [151, 379] width 94 height 30
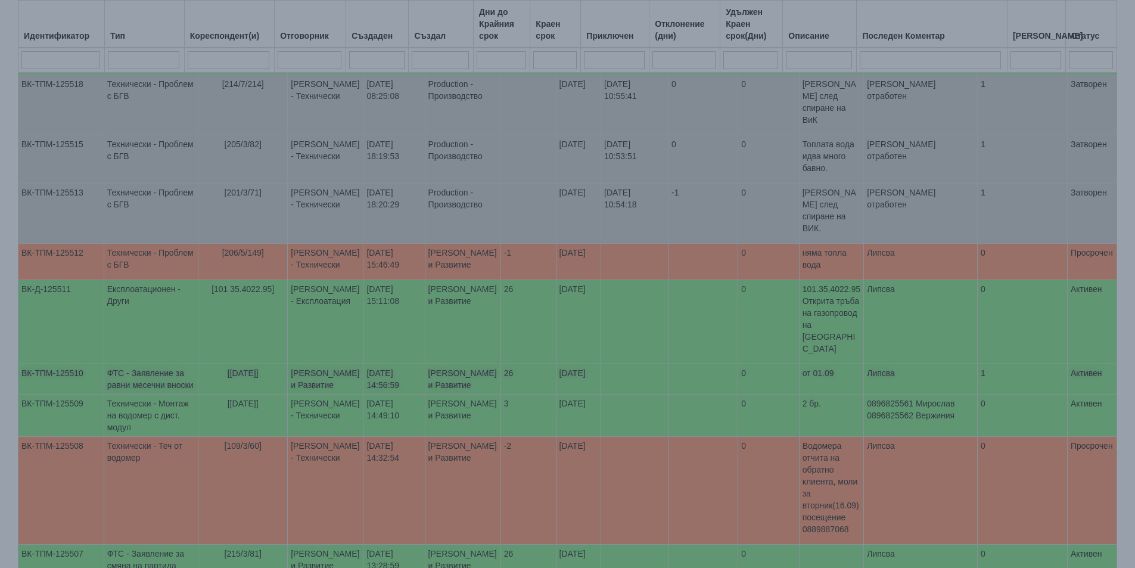
select select "1"
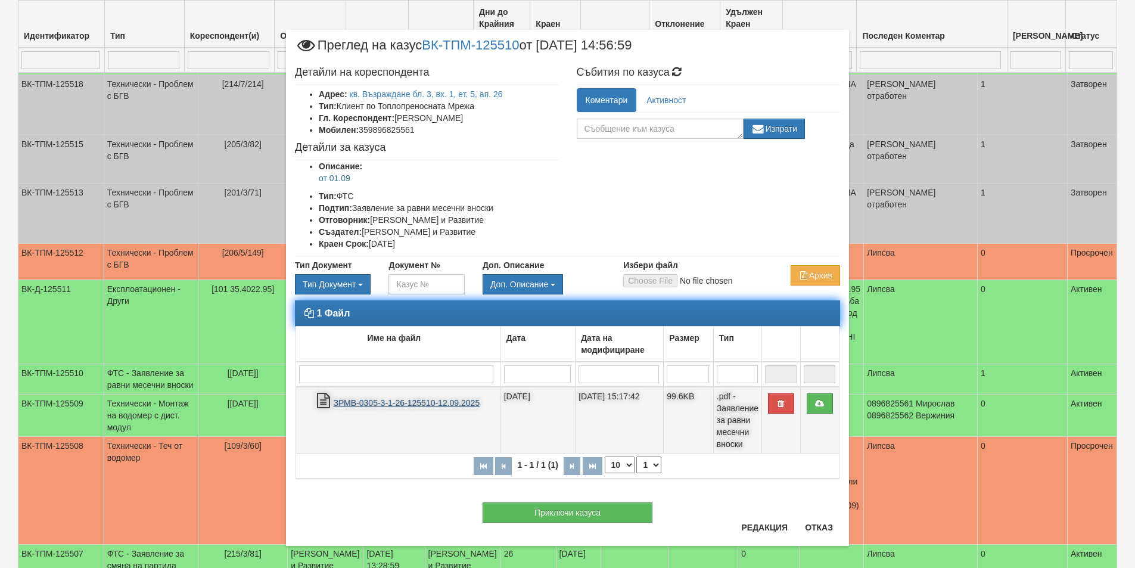
click at [452, 401] on link "ЗРМВ-0305-3-1-26-125510-12.09.2025" at bounding box center [406, 403] width 147 height 10
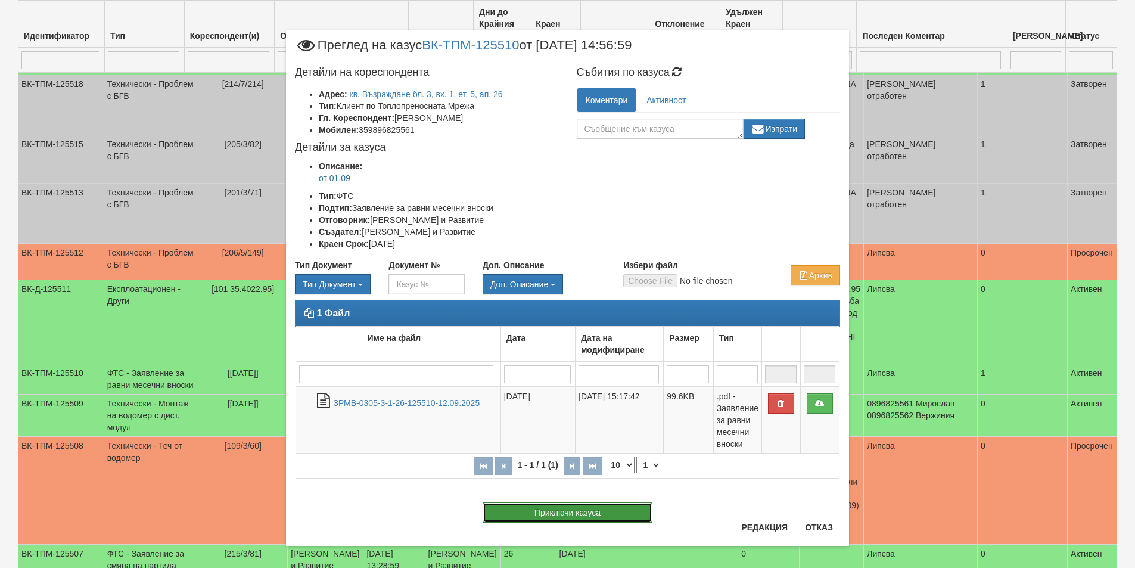
click at [557, 516] on button "Приключи казуса" at bounding box center [568, 512] width 170 height 20
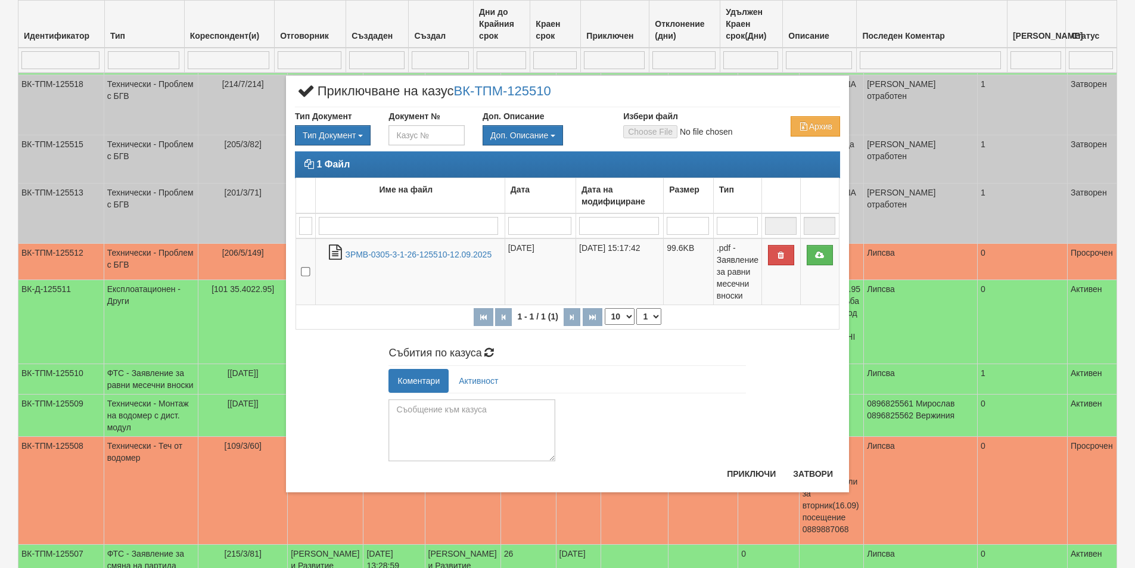
drag, startPoint x: 550, startPoint y: 440, endPoint x: 553, endPoint y: 482, distance: 41.8
click at [553, 482] on div "× Приключване на казус ВК-ТПМ-125510 Тип Документ Тип Документ П М ЗСП ОК СМПТ" at bounding box center [567, 284] width 563 height 416
click at [410, 413] on textarea at bounding box center [471, 430] width 167 height 62
type textarea "Обработено"
click at [750, 469] on button "Приключи" at bounding box center [751, 473] width 63 height 19
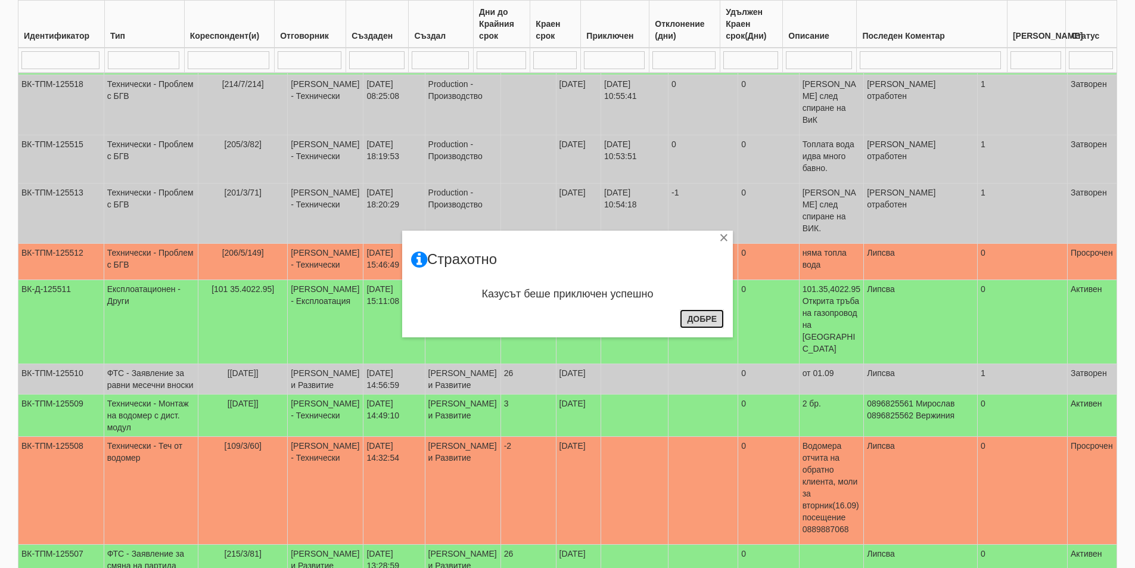
click at [706, 320] on button "Добре" at bounding box center [702, 318] width 44 height 19
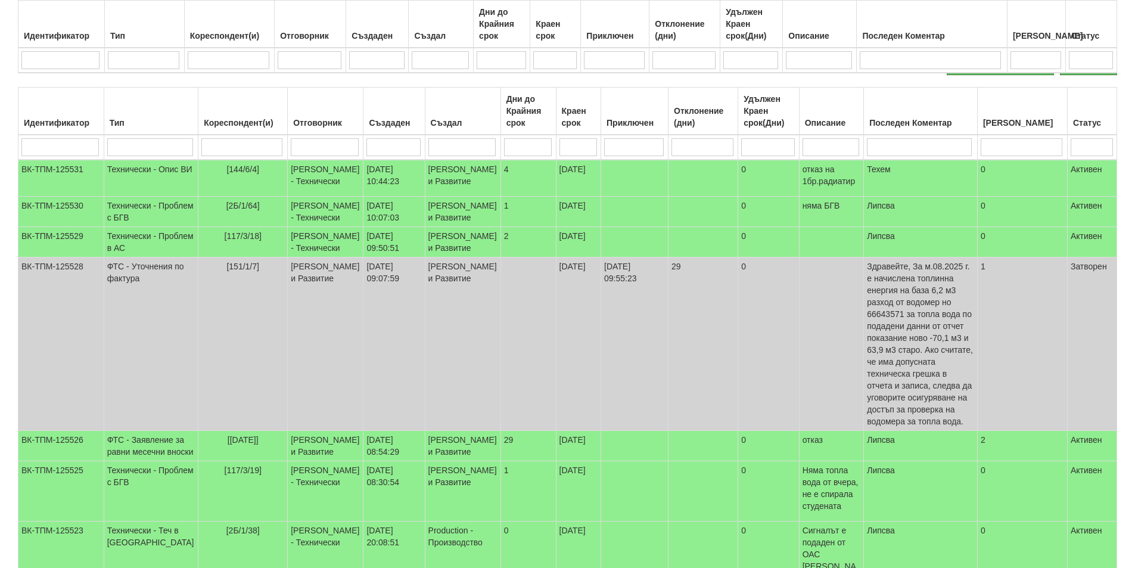
scroll to position [0, 0]
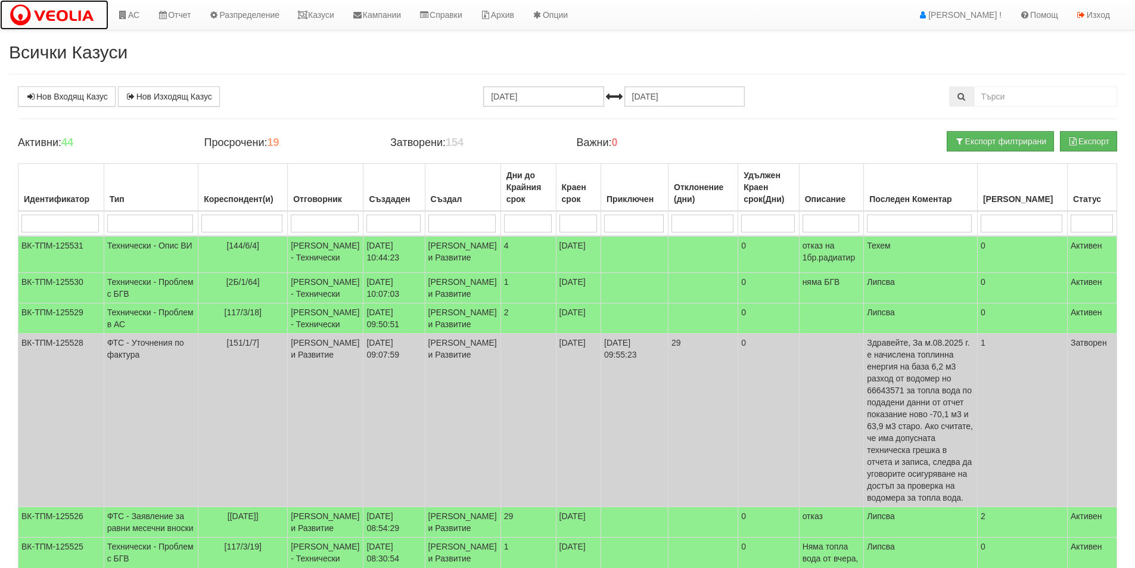
click at [61, 11] on img at bounding box center [54, 15] width 91 height 25
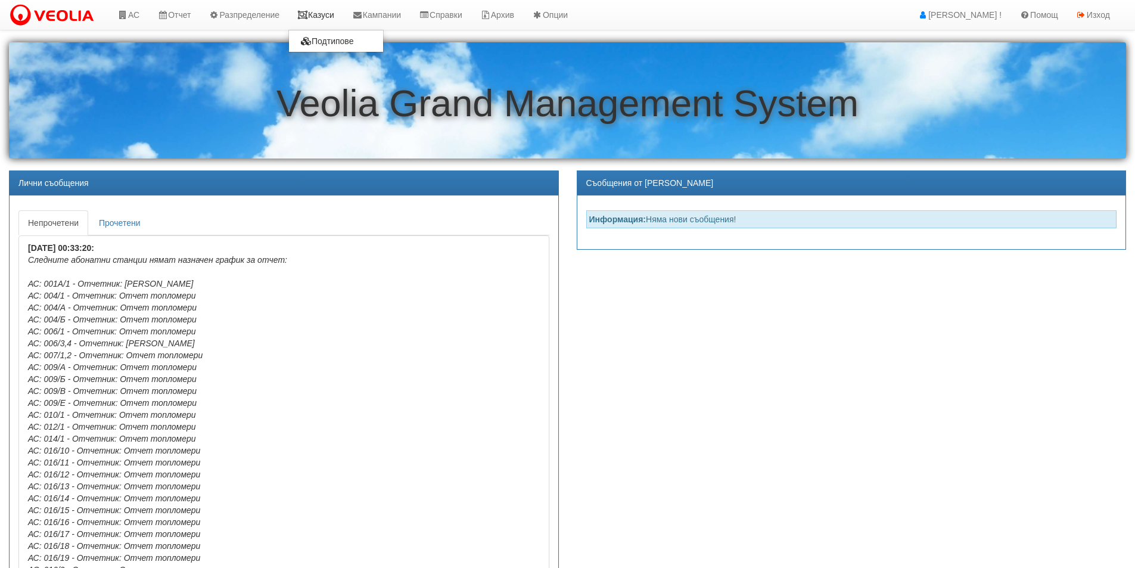
click at [328, 15] on link "Казуси" at bounding box center [315, 15] width 55 height 30
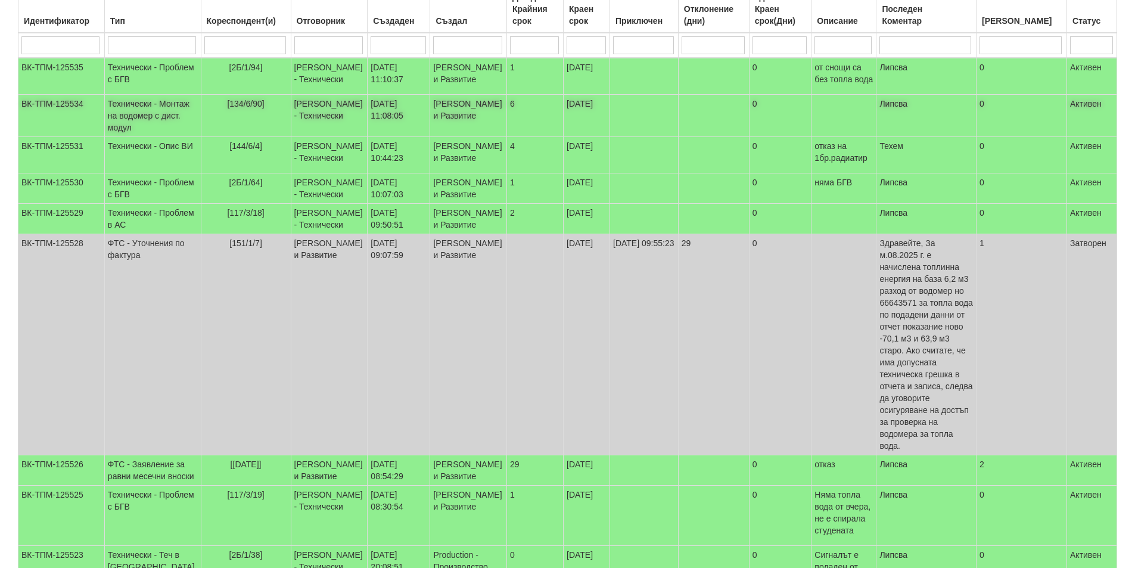
scroll to position [179, 0]
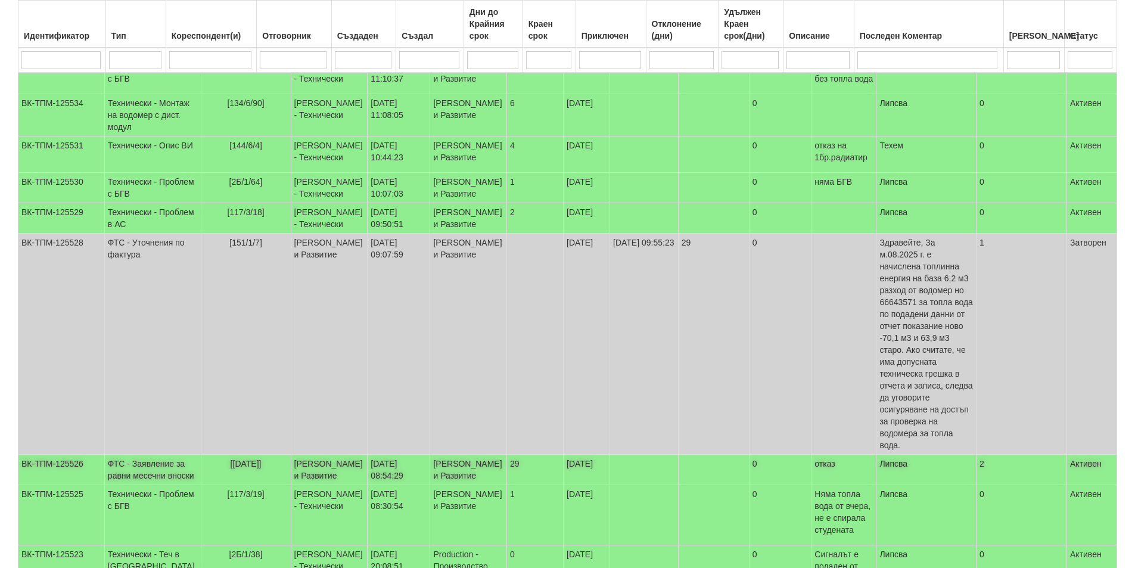
click at [128, 484] on td "ФТС - Заявление за равни месечни вноски" at bounding box center [152, 470] width 97 height 30
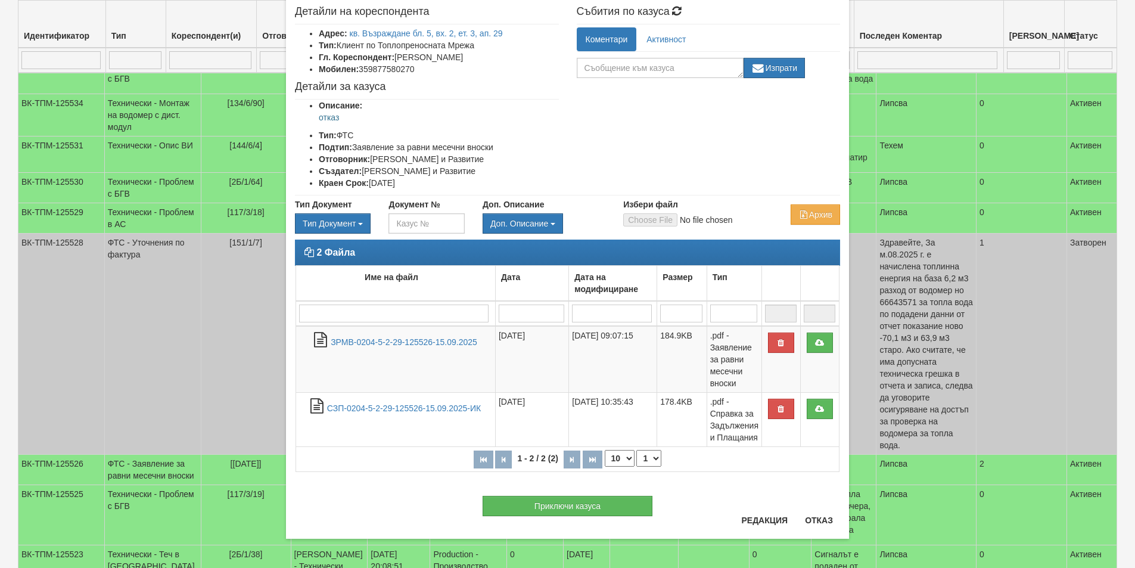
scroll to position [61, 0]
click at [805, 520] on button "Отказ" at bounding box center [819, 519] width 42 height 19
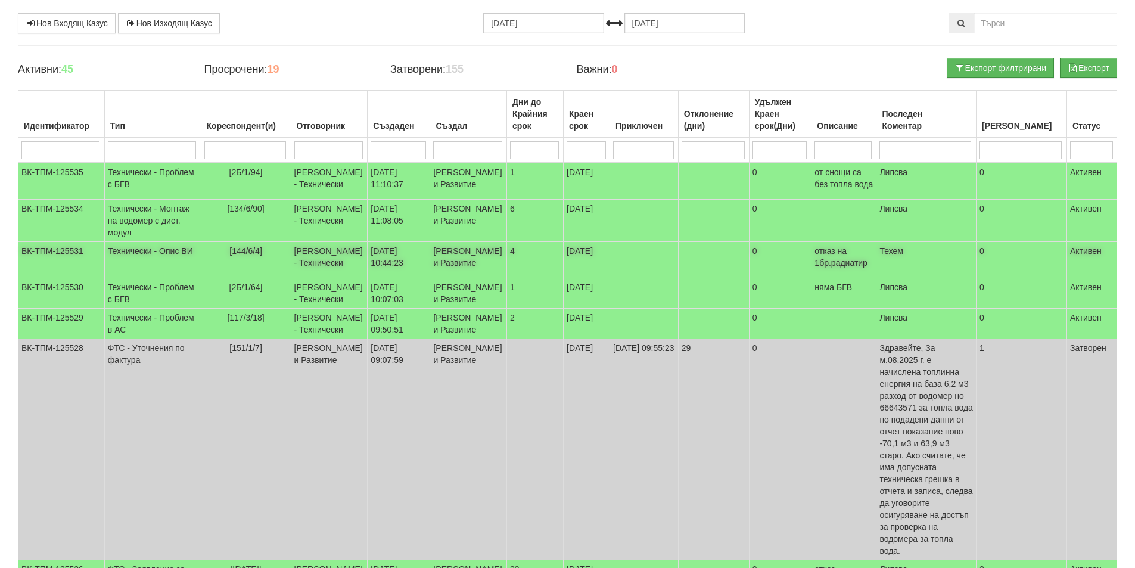
scroll to position [0, 0]
